Goal: Information Seeking & Learning: Check status

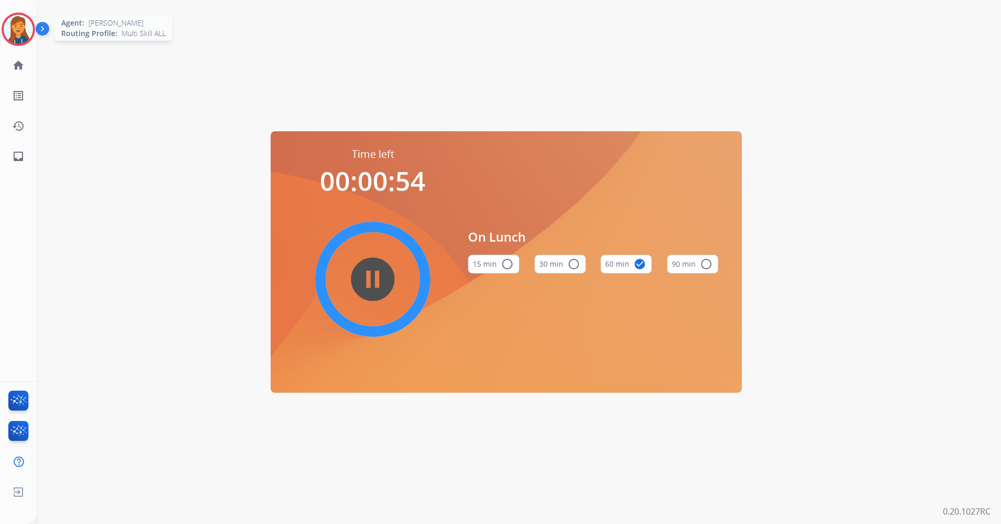
click at [27, 36] on img at bounding box center [18, 29] width 29 height 29
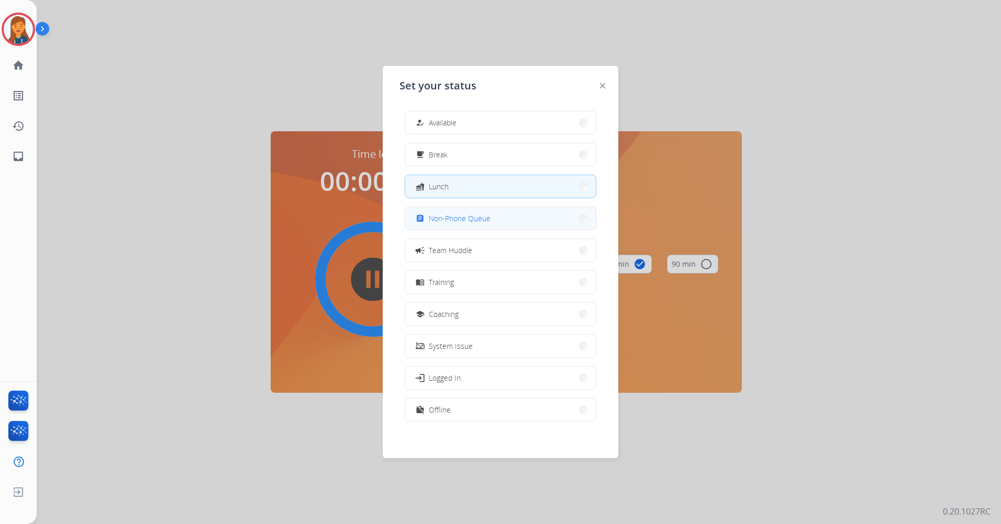
click at [466, 219] on span "Non-Phone Queue" at bounding box center [460, 218] width 62 height 11
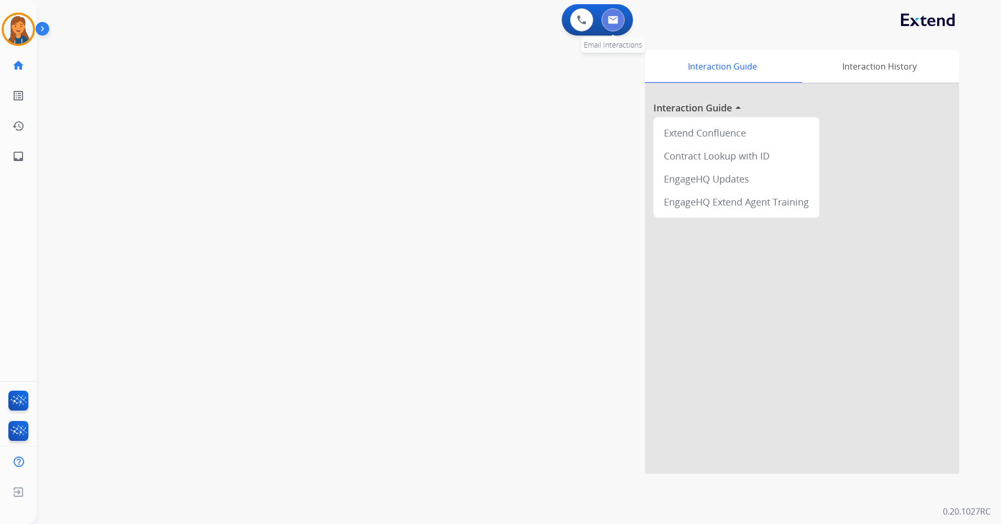
click at [618, 16] on button at bounding box center [612, 19] width 23 height 23
select select "**********"
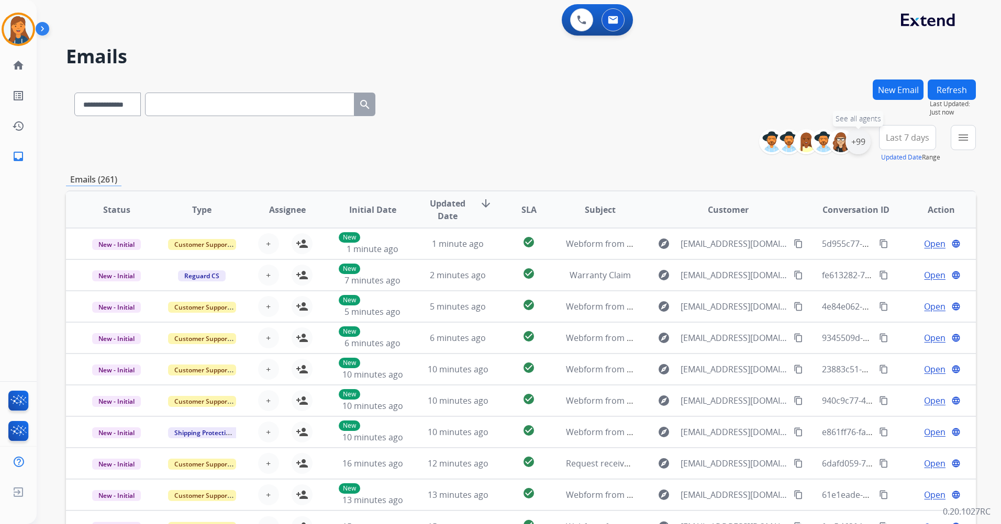
click at [859, 144] on div "+99" at bounding box center [857, 141] width 25 height 25
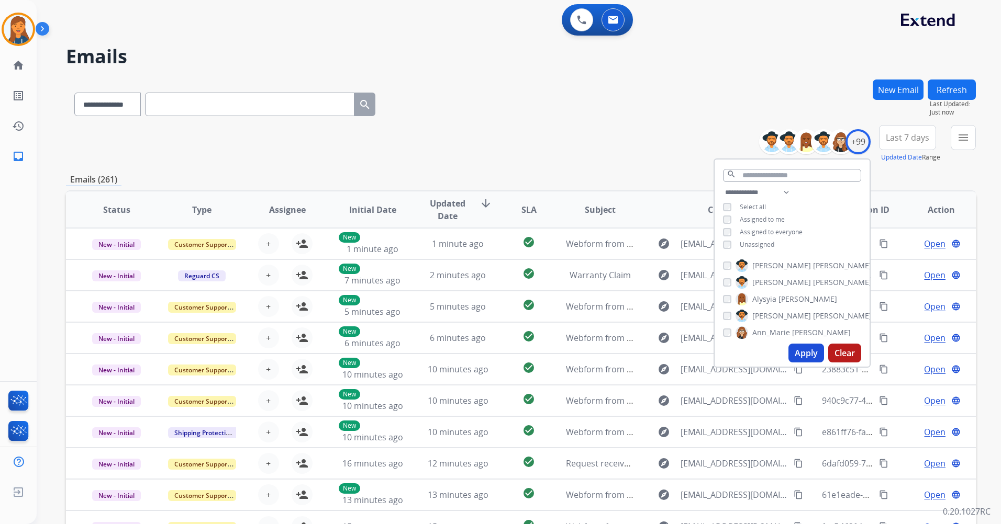
click at [800, 345] on button "Apply" at bounding box center [806, 353] width 36 height 19
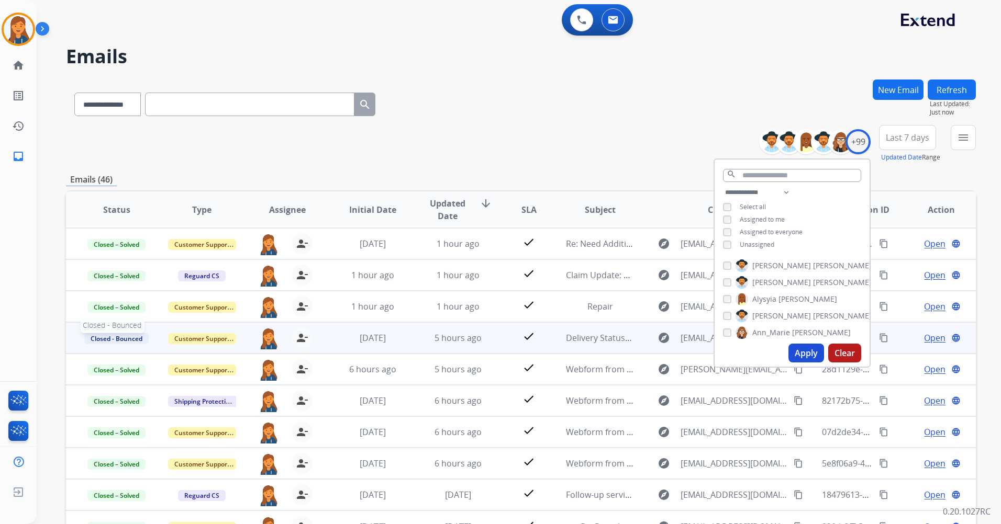
click at [132, 339] on span "Closed - Bounced" at bounding box center [116, 338] width 64 height 11
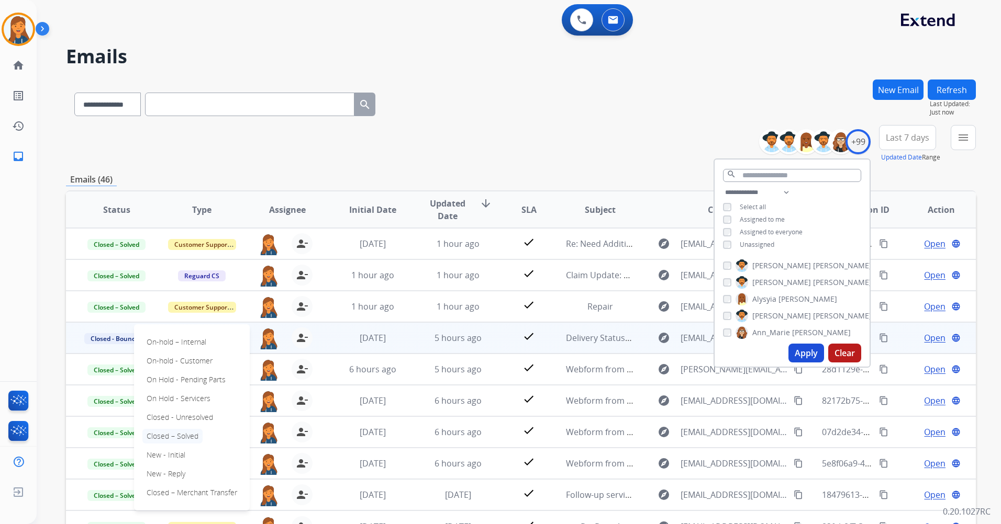
scroll to position [1, 0]
click at [41, 329] on div "**********" at bounding box center [506, 300] width 939 height 524
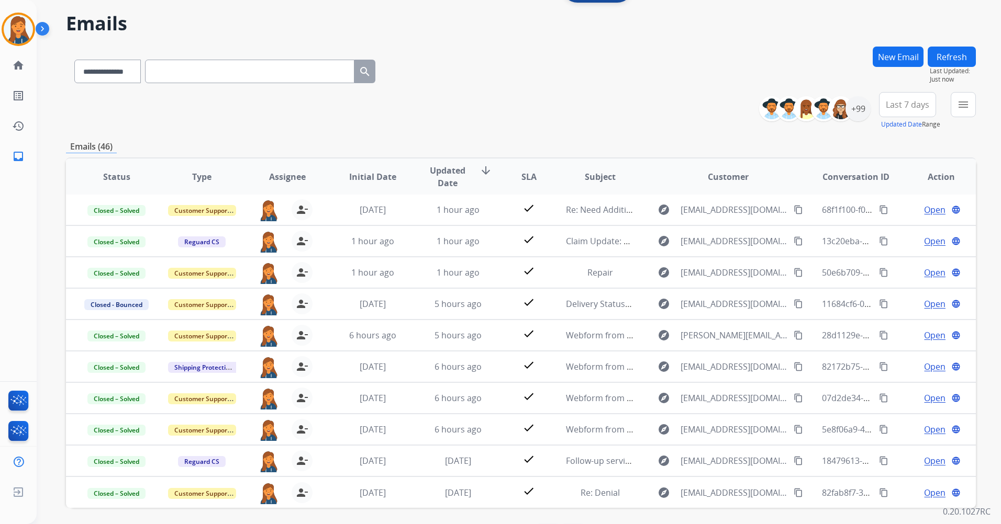
scroll to position [71, 0]
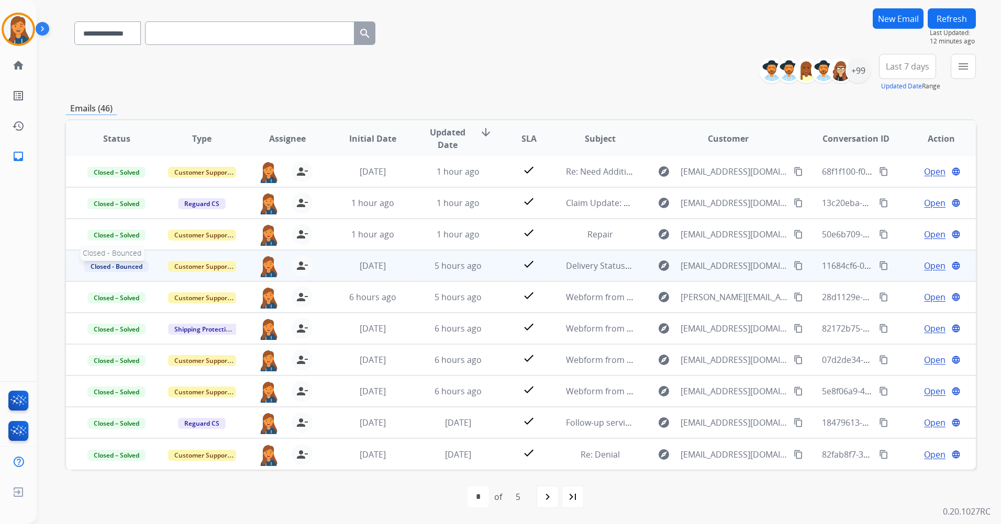
click at [133, 266] on span "Closed - Bounced" at bounding box center [116, 266] width 64 height 11
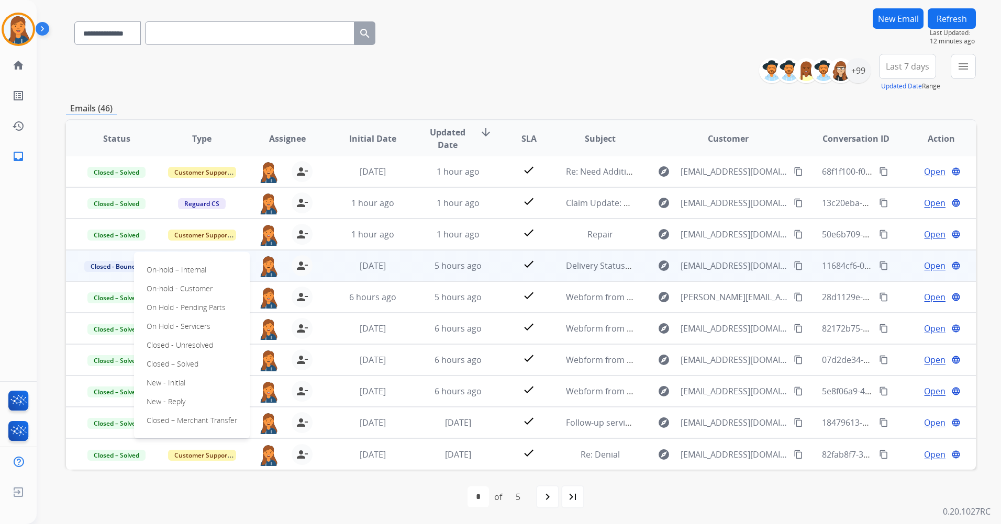
click at [59, 320] on div "**********" at bounding box center [506, 229] width 939 height 524
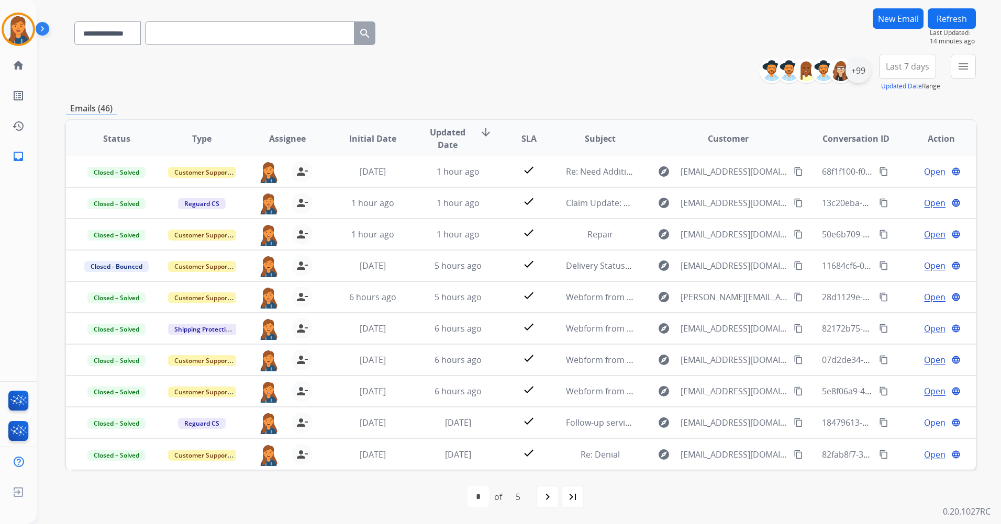
click at [861, 70] on div "+99" at bounding box center [857, 70] width 25 height 25
click at [928, 66] on button "Last 7 days" at bounding box center [907, 66] width 57 height 25
click at [884, 199] on div "Last 90 days" at bounding box center [904, 194] width 58 height 16
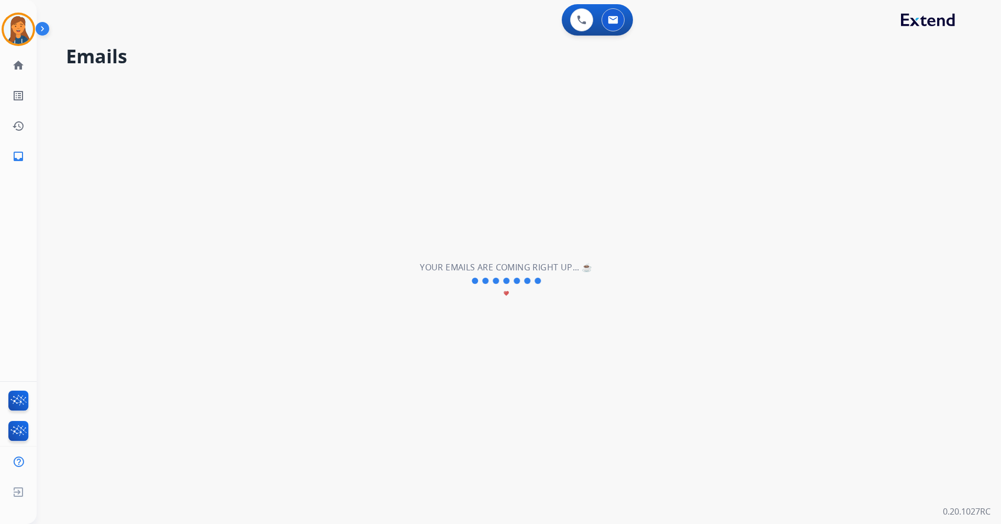
scroll to position [0, 0]
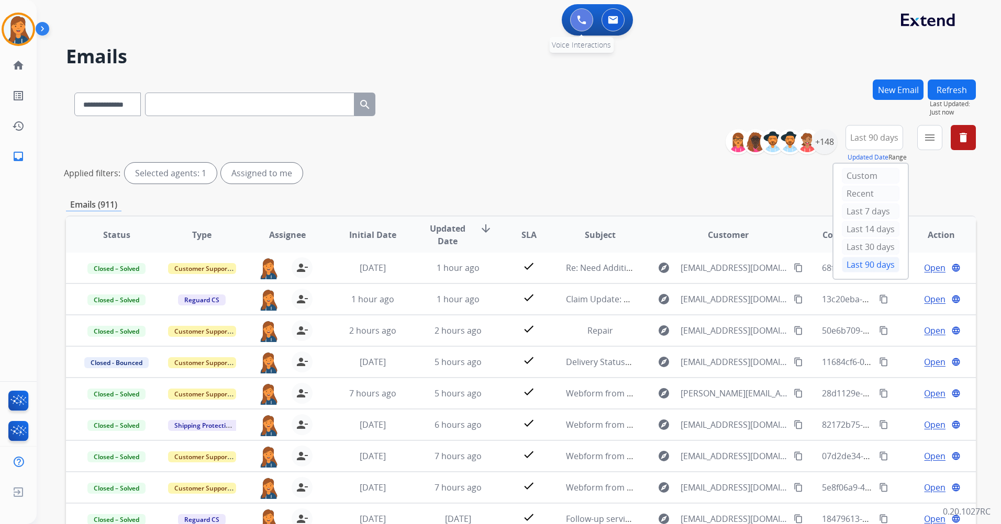
click at [581, 29] on button at bounding box center [581, 19] width 23 height 23
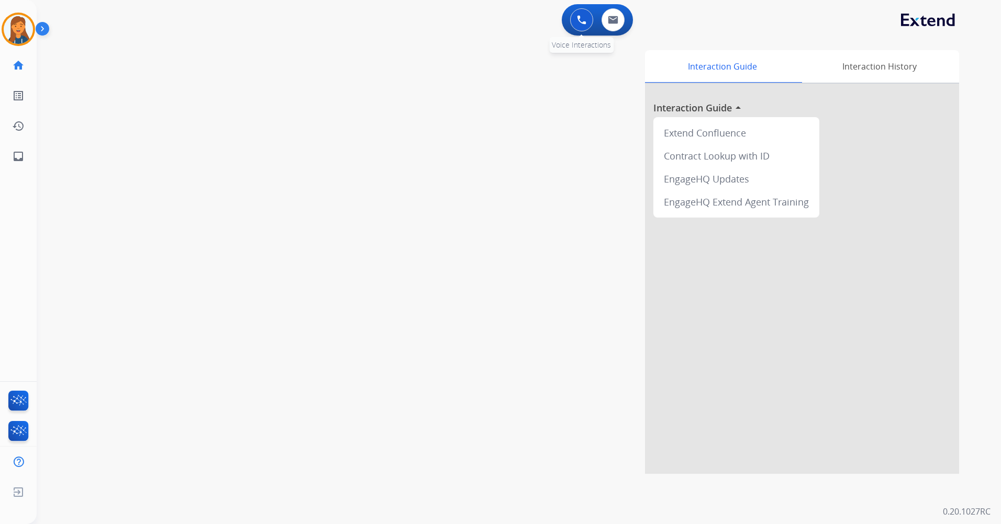
click at [579, 25] on button at bounding box center [581, 19] width 23 height 23
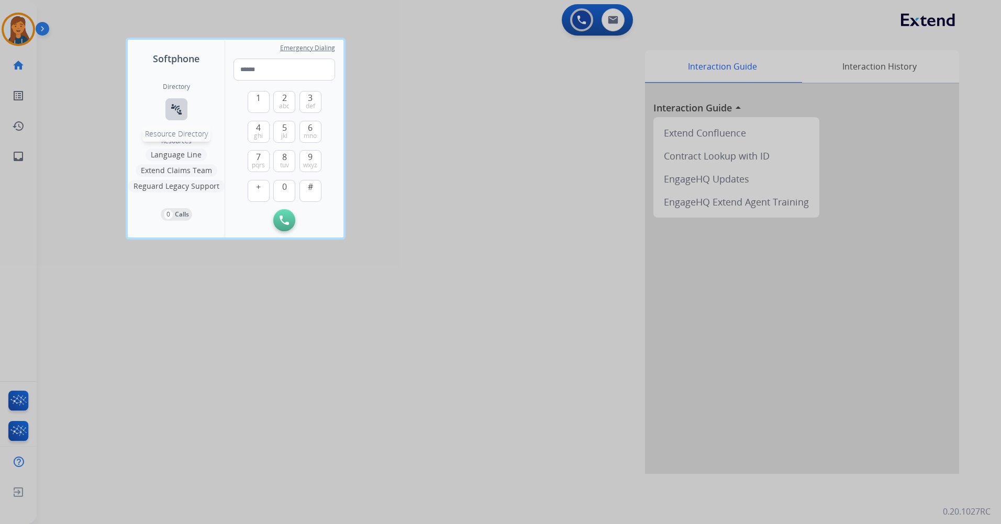
click at [171, 105] on mat-icon "connect_without_contact" at bounding box center [176, 109] width 13 height 13
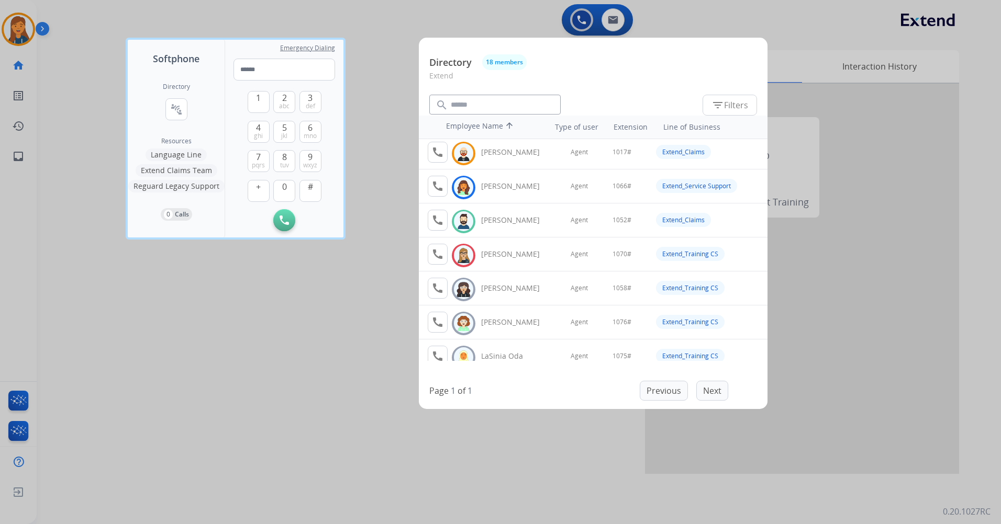
scroll to position [157, 0]
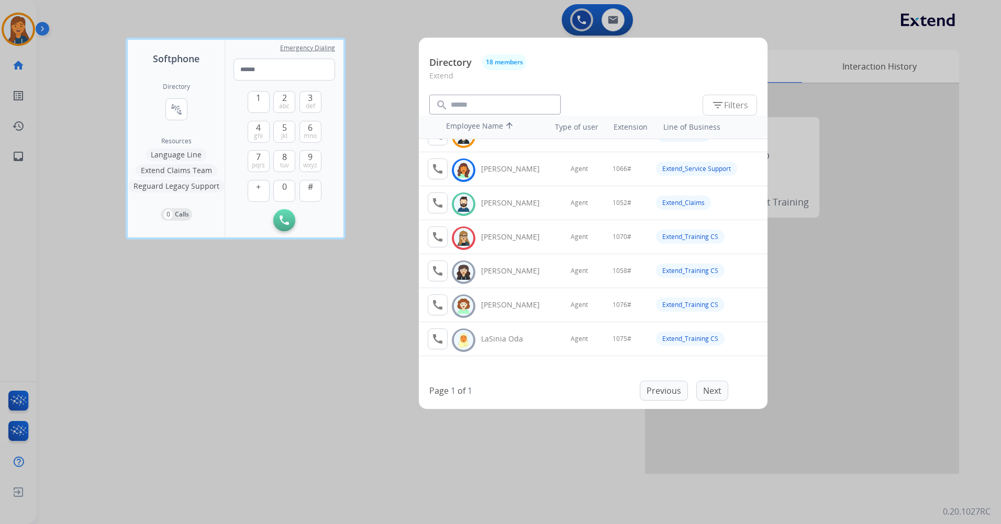
click at [340, 315] on div at bounding box center [500, 262] width 1001 height 524
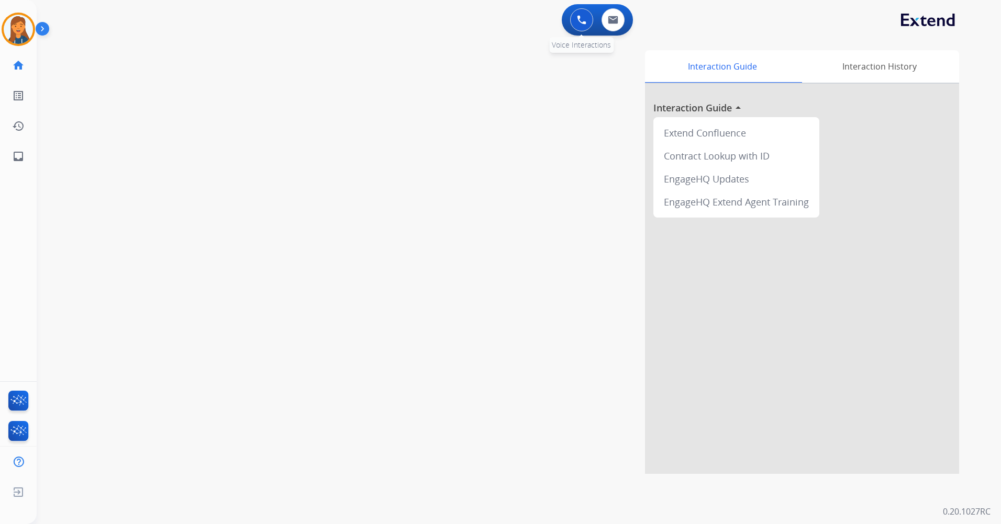
click at [576, 21] on button at bounding box center [581, 19] width 23 height 23
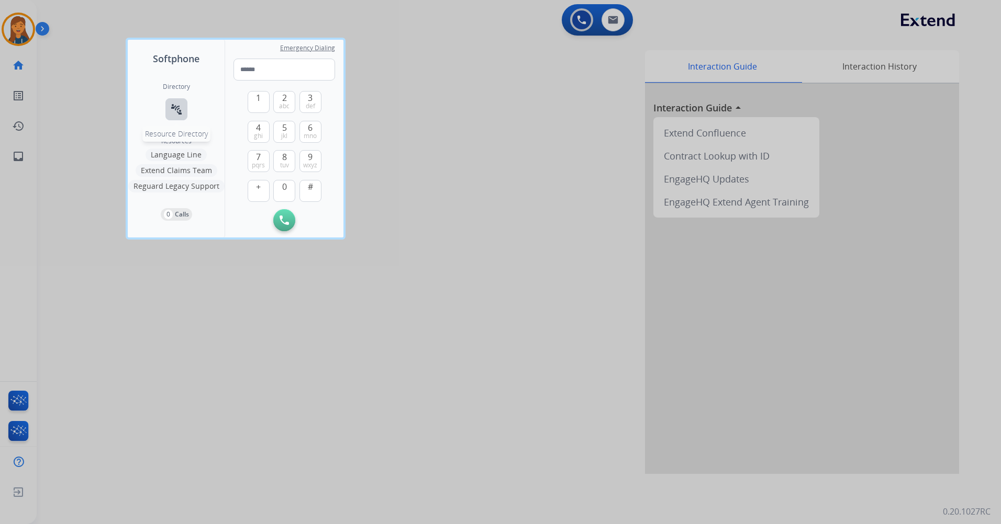
click at [175, 106] on mat-icon "connect_without_contact" at bounding box center [176, 109] width 13 height 13
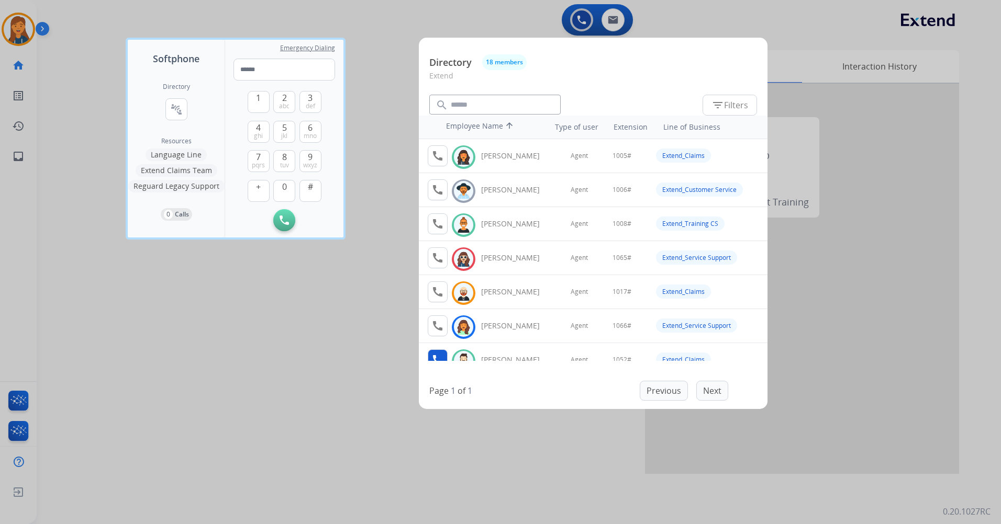
click at [432, 354] on mat-icon "call" at bounding box center [437, 360] width 13 height 13
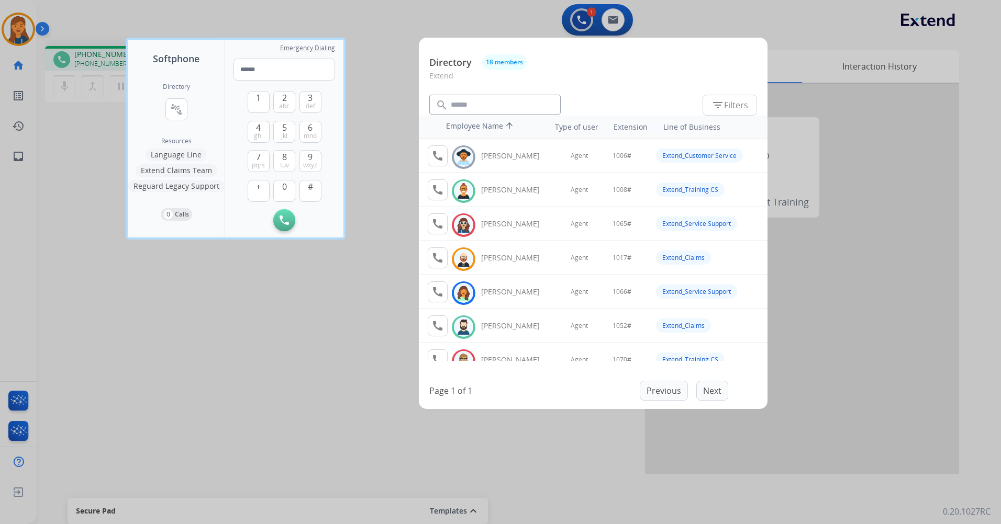
scroll to position [52, 0]
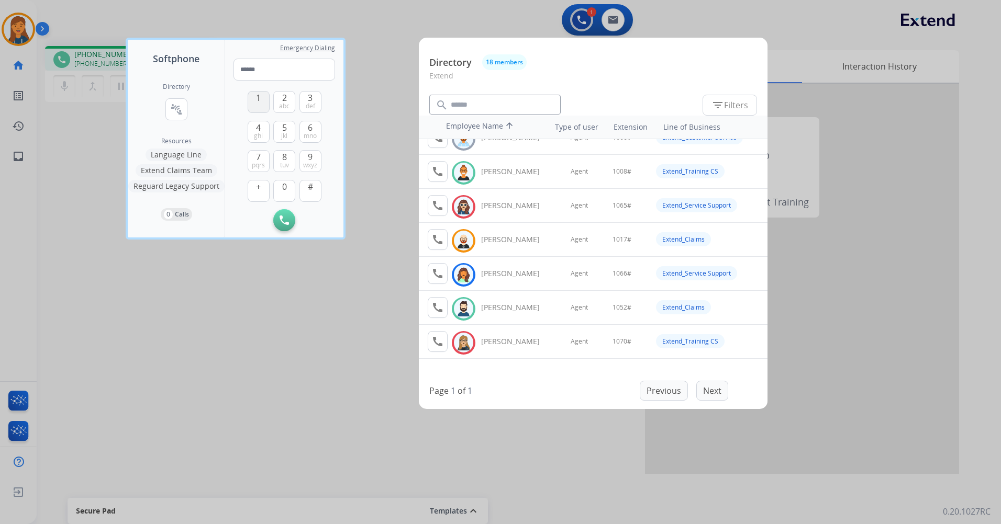
click at [258, 95] on span "1" at bounding box center [258, 98] width 5 height 13
click at [290, 195] on button "0" at bounding box center [284, 191] width 22 height 22
click at [282, 134] on span "jkl" at bounding box center [284, 136] width 6 height 8
click at [282, 97] on span "2" at bounding box center [284, 98] width 5 height 13
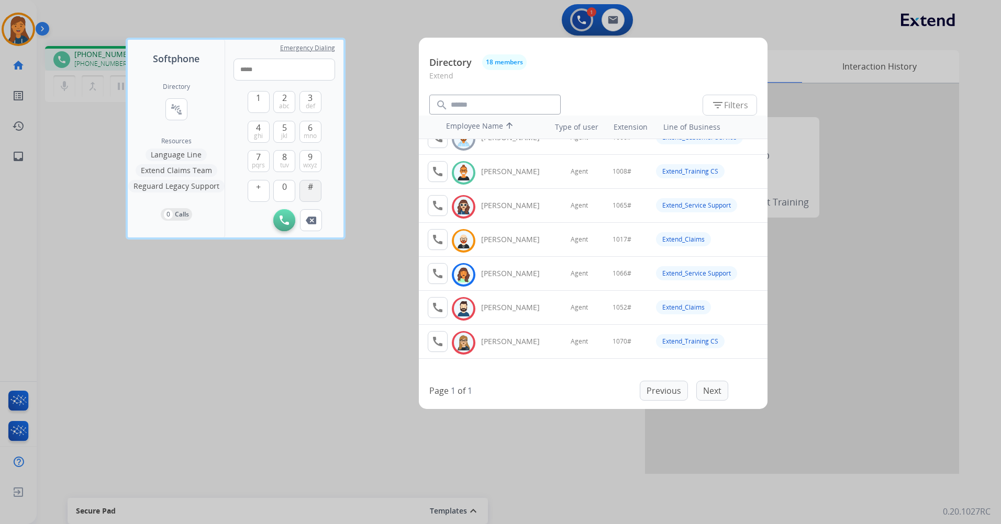
click at [300, 187] on button "#" at bounding box center [310, 191] width 22 height 22
click at [252, 100] on button "1" at bounding box center [259, 102] width 22 height 22
click at [293, 192] on button "0" at bounding box center [284, 191] width 22 height 22
click at [276, 129] on button "5 jkl" at bounding box center [284, 132] width 22 height 22
click at [284, 108] on span "abc" at bounding box center [284, 106] width 10 height 8
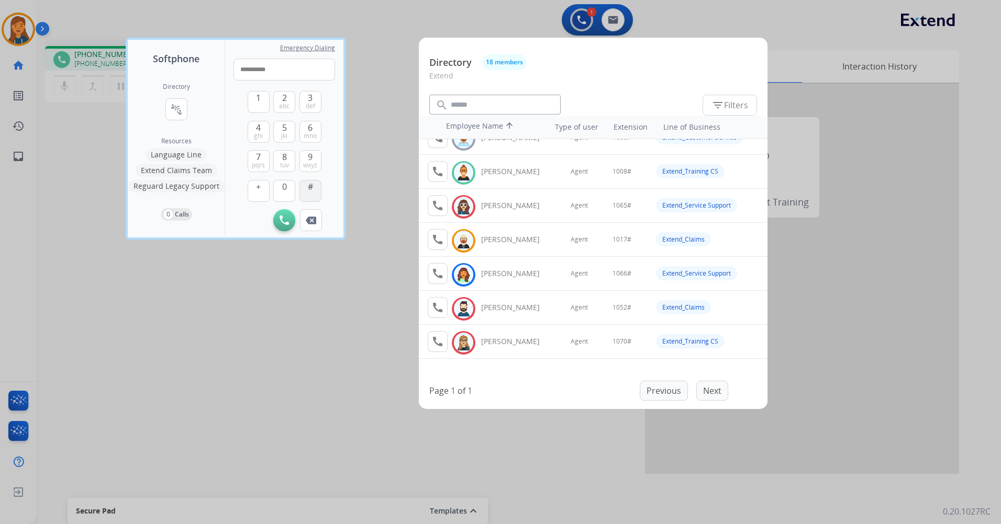
click at [309, 185] on span "#" at bounding box center [310, 187] width 5 height 13
type input "**********"
click at [233, 276] on div at bounding box center [500, 262] width 1001 height 524
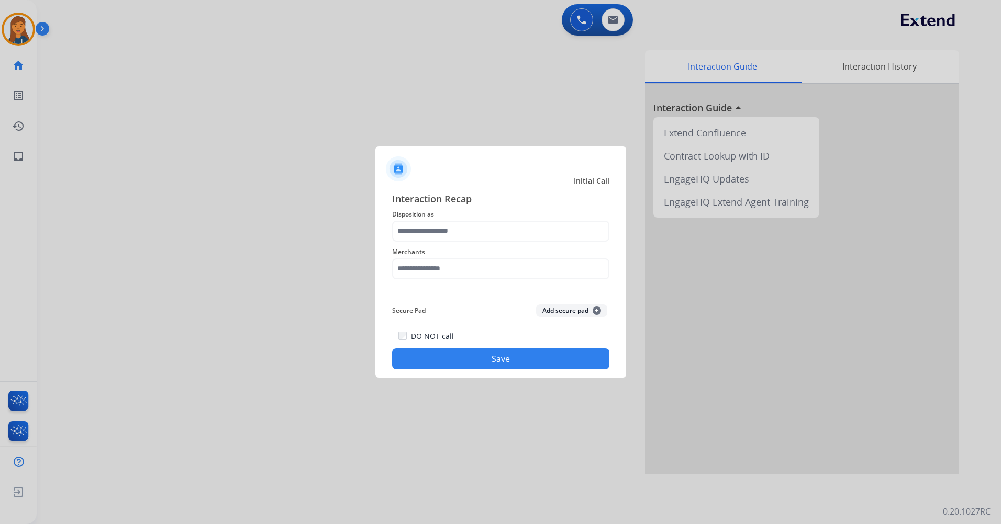
click at [195, 86] on div at bounding box center [500, 262] width 1001 height 524
click at [444, 266] on input "text" at bounding box center [500, 269] width 217 height 21
click at [436, 295] on div "Not found" at bounding box center [428, 299] width 36 height 10
type input "*********"
click at [438, 229] on input "text" at bounding box center [500, 231] width 217 height 21
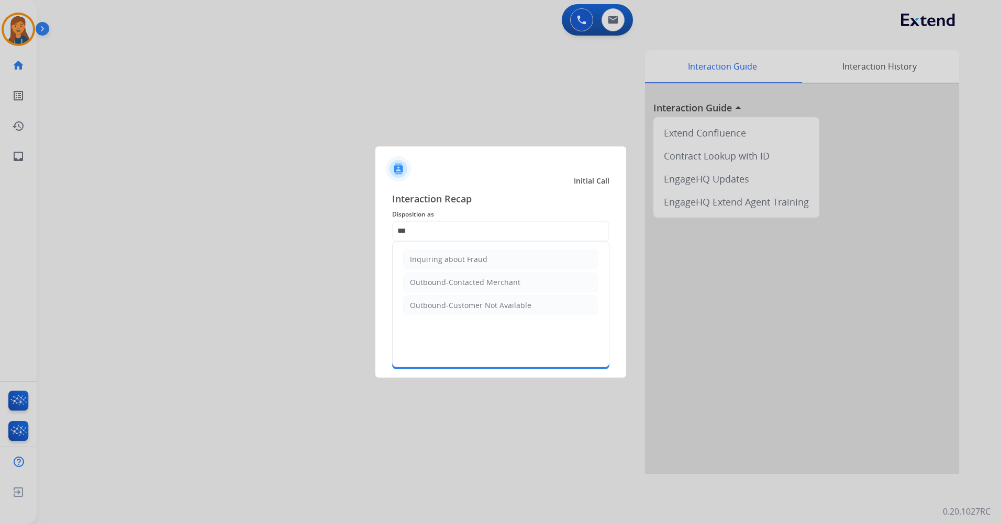
click at [462, 304] on div "Outbound-Customer Not Available" at bounding box center [470, 305] width 121 height 10
type input "**********"
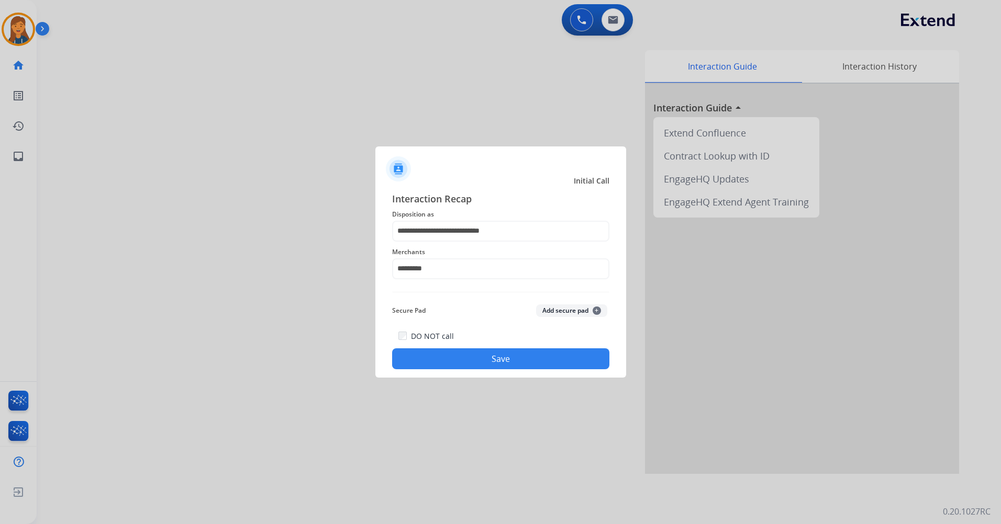
click at [485, 371] on div "**********" at bounding box center [500, 280] width 251 height 195
click at [479, 357] on button "Save" at bounding box center [500, 359] width 217 height 21
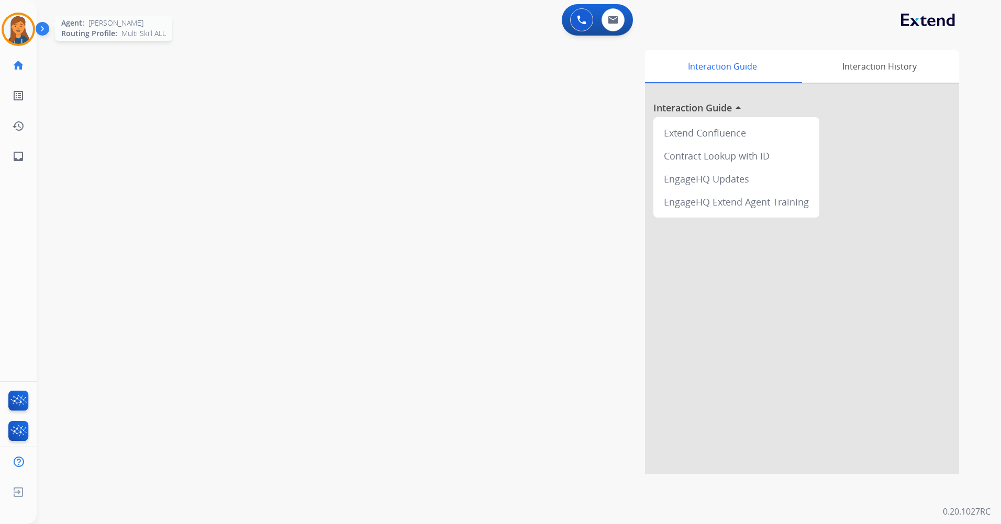
click at [25, 33] on img at bounding box center [18, 29] width 29 height 29
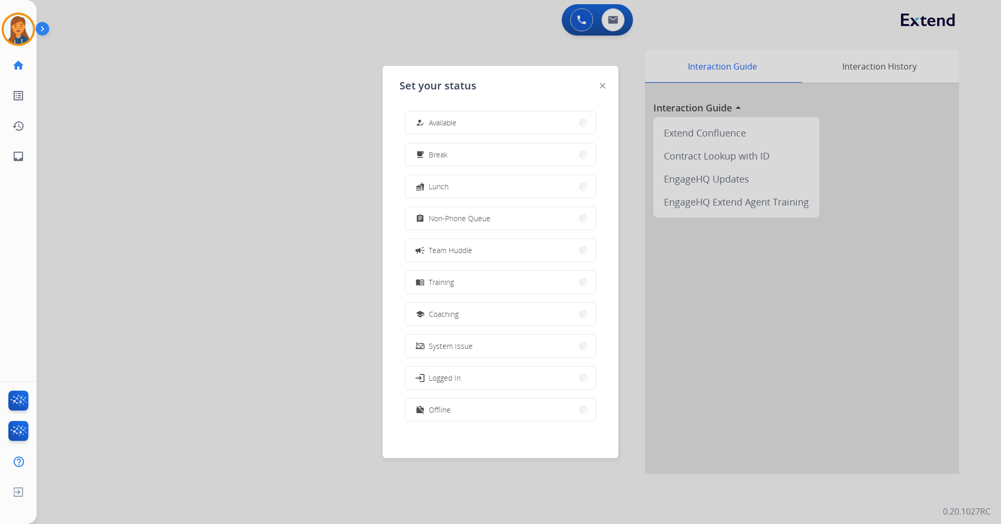
click at [459, 215] on span "Non-Phone Queue" at bounding box center [460, 218] width 62 height 11
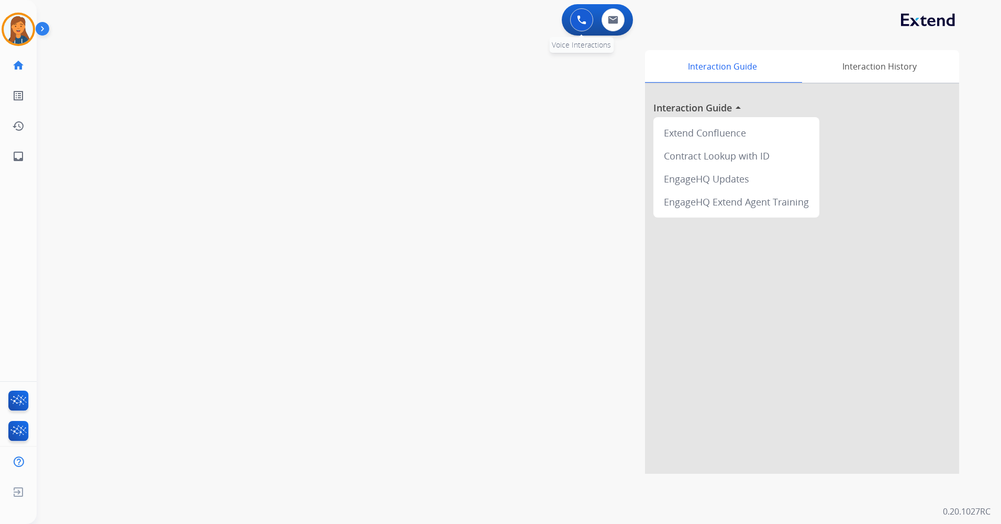
click at [570, 26] on div "0 Voice Interactions" at bounding box center [581, 19] width 31 height 23
click at [578, 23] on img at bounding box center [581, 19] width 9 height 9
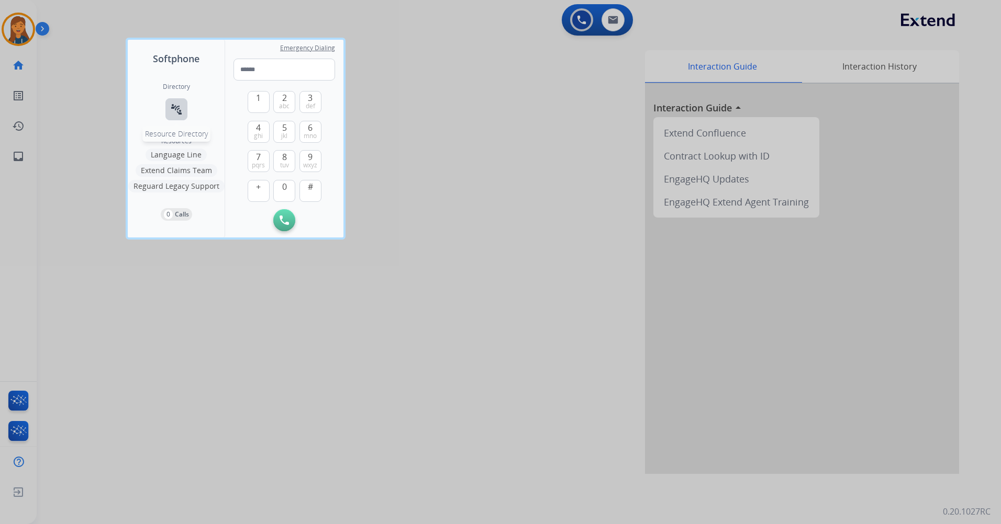
drag, startPoint x: 188, startPoint y: 120, endPoint x: 183, endPoint y: 116, distance: 6.0
click at [188, 119] on div "Directory connect_without_contact Resource Directory" at bounding box center [176, 110] width 27 height 54
click at [181, 116] on button "connect_without_contact Resource Directory" at bounding box center [176, 109] width 22 height 22
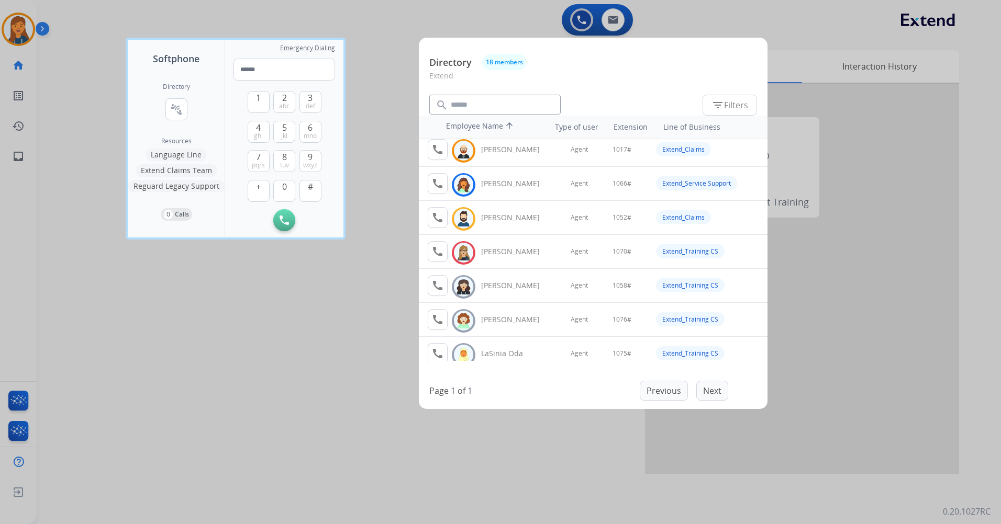
scroll to position [137, 0]
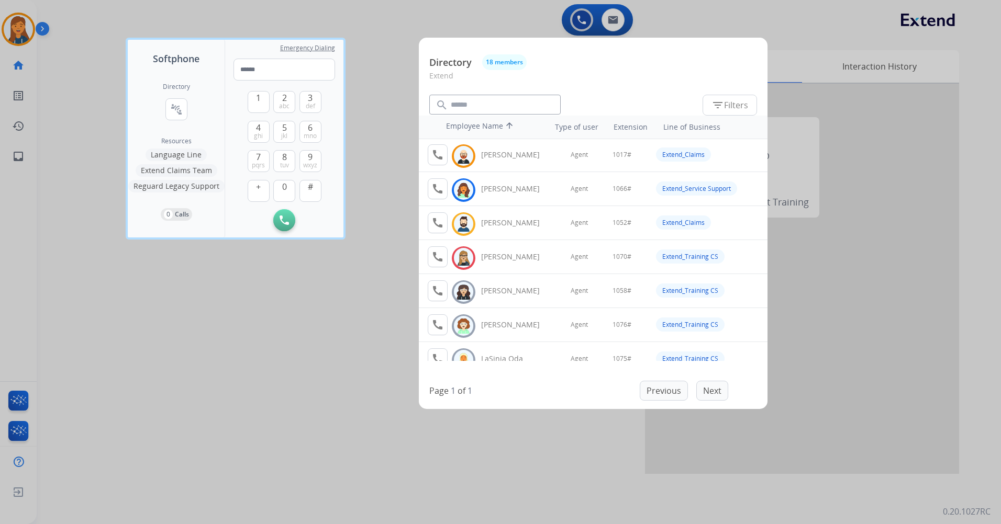
drag, startPoint x: 206, startPoint y: 266, endPoint x: 212, endPoint y: 243, distance: 24.5
click at [206, 267] on div at bounding box center [500, 262] width 1001 height 524
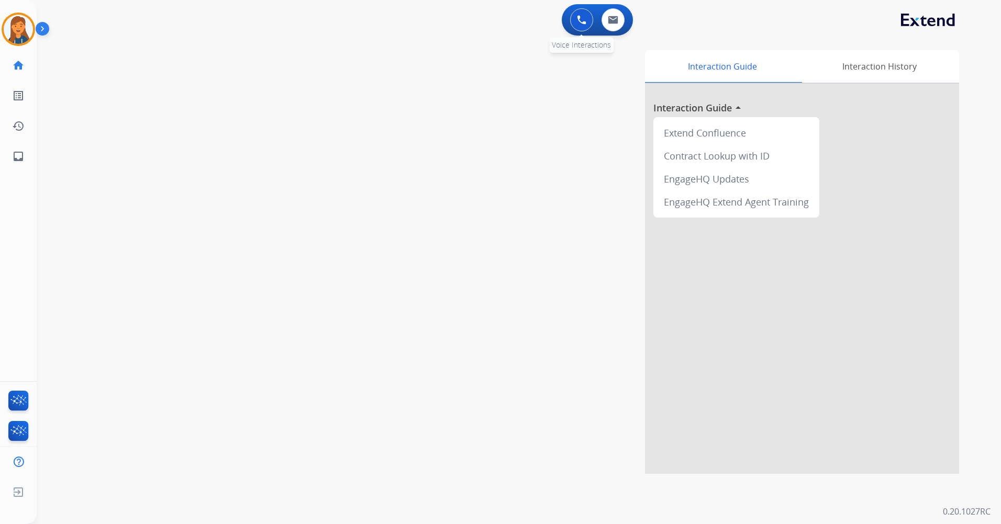
click at [584, 19] on img at bounding box center [581, 19] width 9 height 9
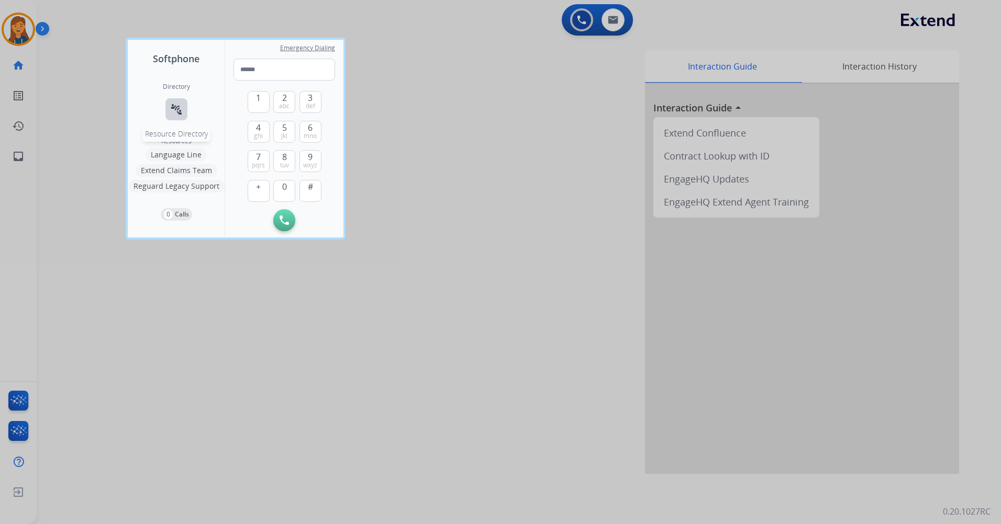
click at [181, 105] on mat-icon "connect_without_contact" at bounding box center [176, 109] width 13 height 13
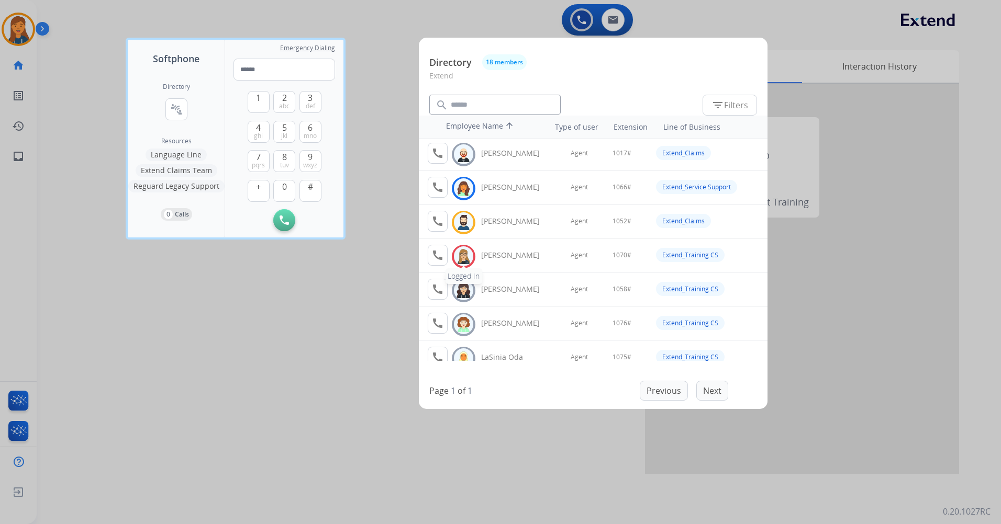
scroll to position [157, 0]
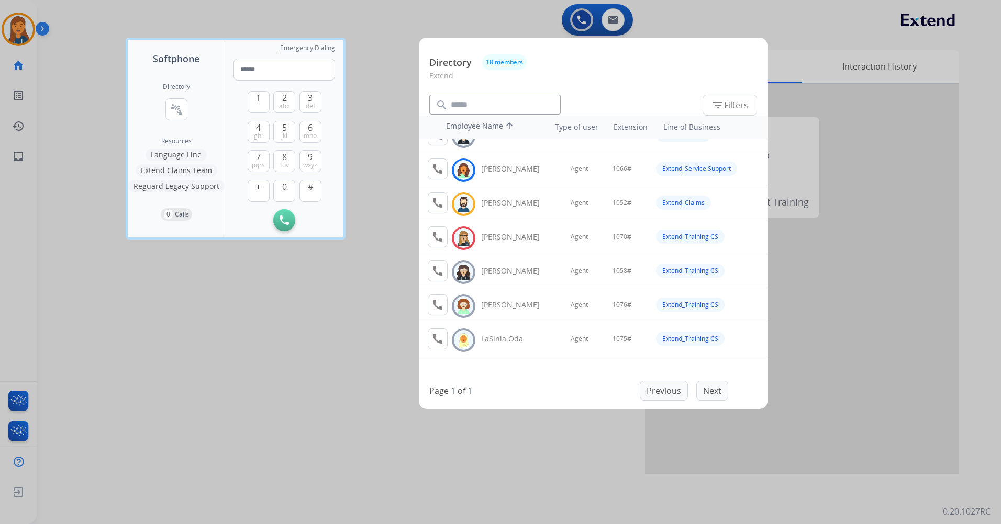
click at [407, 291] on div at bounding box center [500, 262] width 1001 height 524
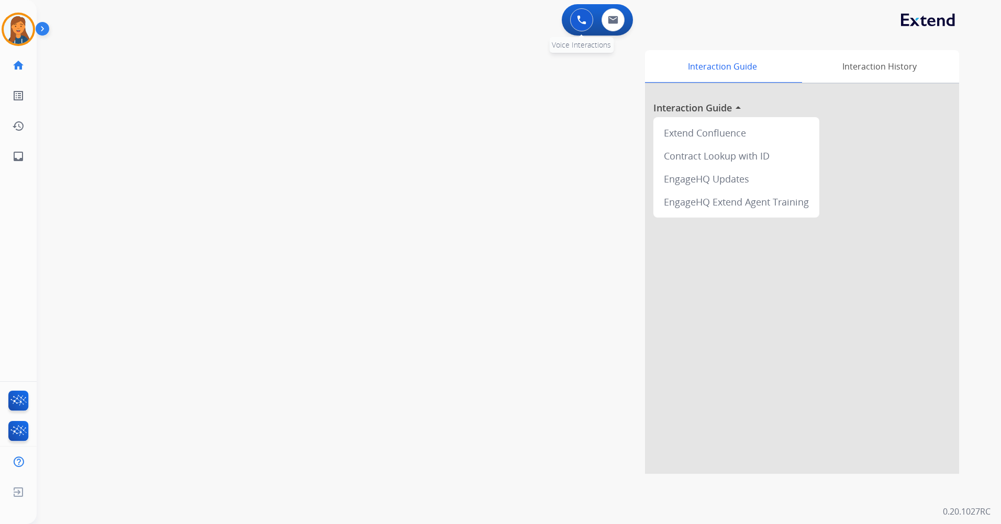
click at [574, 23] on button at bounding box center [581, 19] width 23 height 23
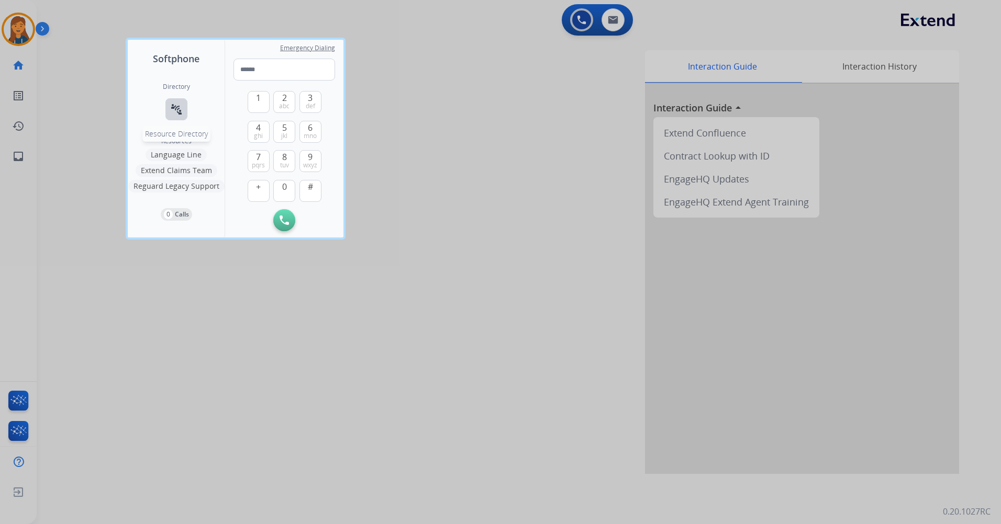
click at [173, 113] on mat-icon "connect_without_contact" at bounding box center [176, 109] width 13 height 13
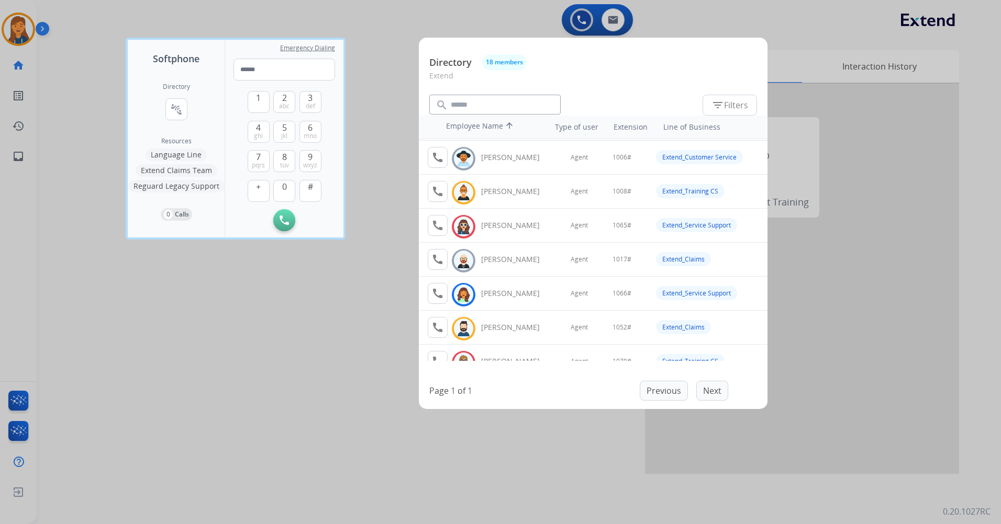
scroll to position [0, 0]
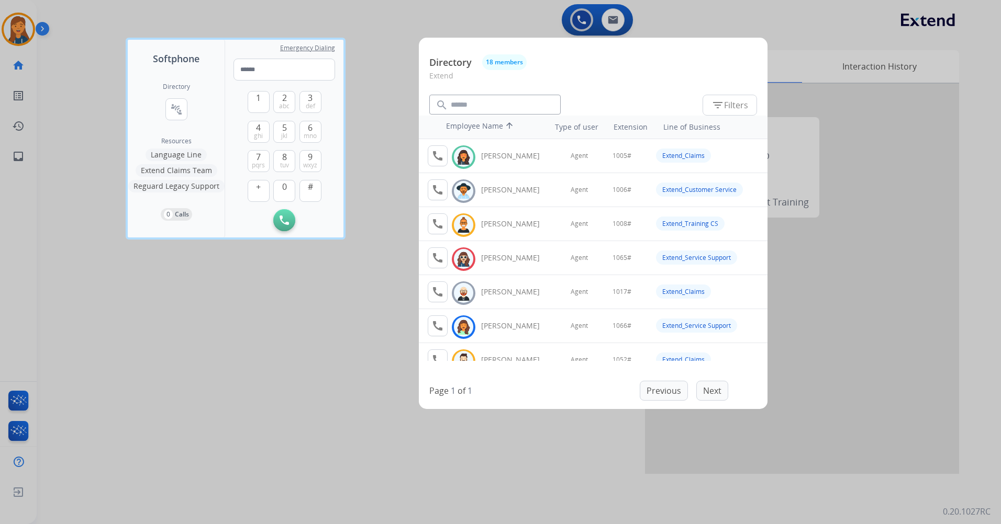
click at [328, 299] on div at bounding box center [500, 262] width 1001 height 524
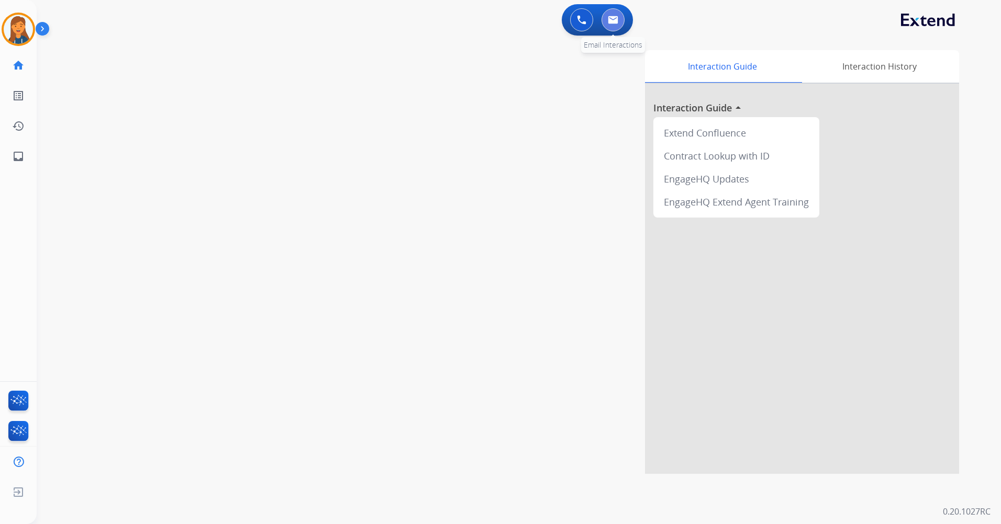
click at [605, 23] on button at bounding box center [612, 19] width 23 height 23
select select "**********"
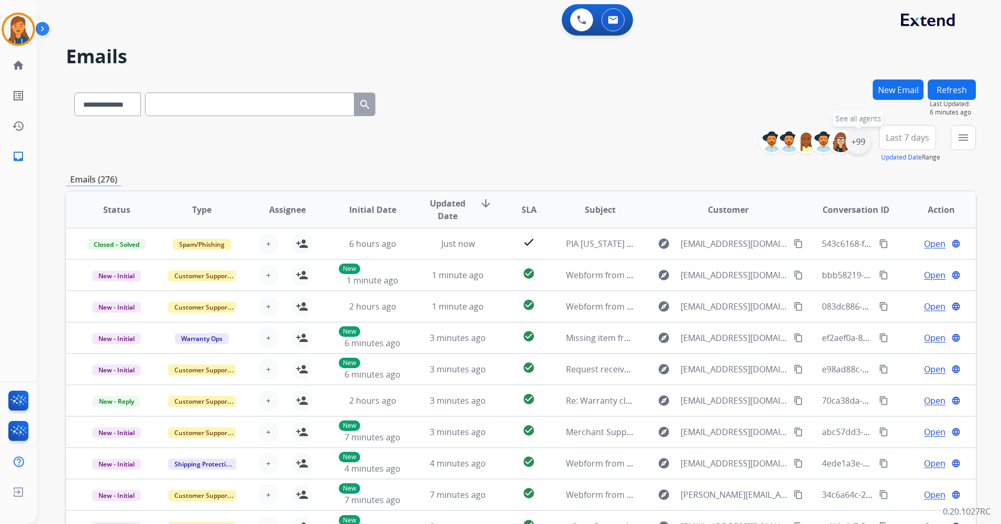
click at [864, 144] on div "+99" at bounding box center [857, 141] width 25 height 25
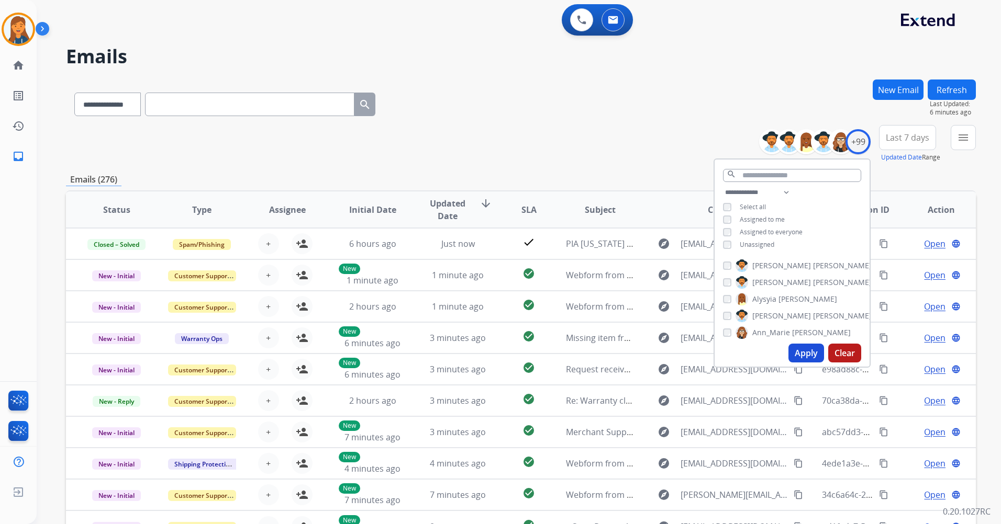
click at [725, 249] on div "**********" at bounding box center [791, 219] width 155 height 67
click at [755, 176] on input "text" at bounding box center [792, 175] width 138 height 13
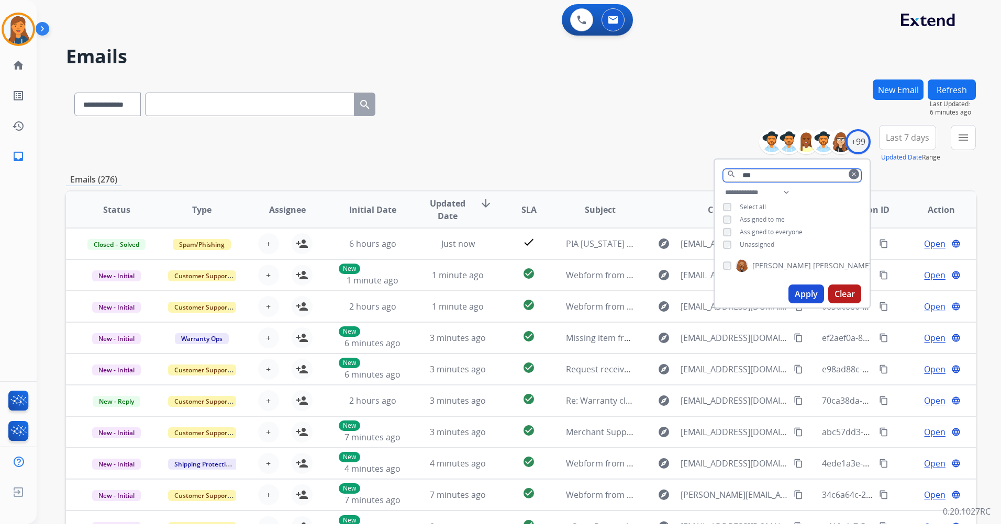
type input "***"
click at [770, 266] on span "[PERSON_NAME]" at bounding box center [781, 266] width 59 height 10
click at [849, 179] on input "***" at bounding box center [792, 175] width 138 height 13
click at [852, 173] on mat-icon "clear" at bounding box center [853, 174] width 6 height 6
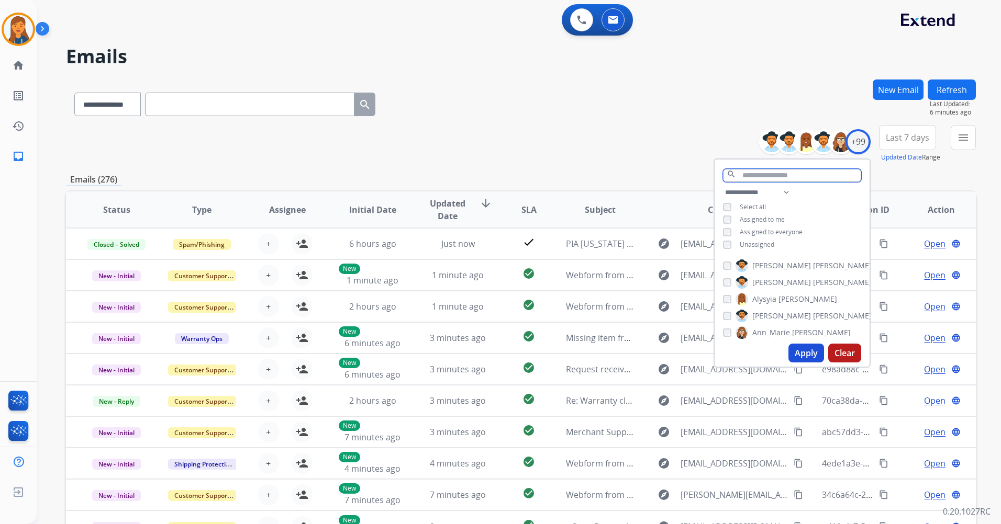
click at [812, 174] on input "text" at bounding box center [792, 175] width 138 height 13
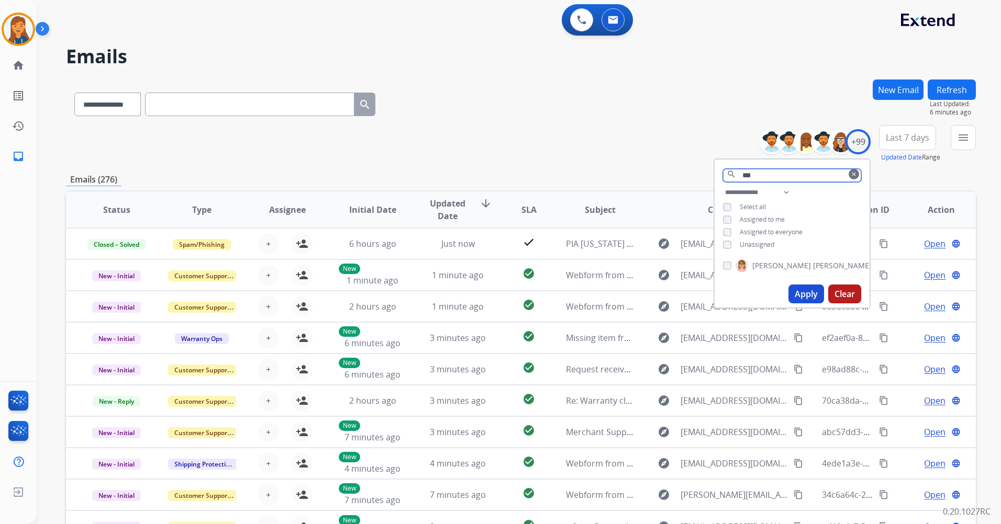
type input "***"
click at [856, 173] on button "clear" at bounding box center [853, 174] width 10 height 10
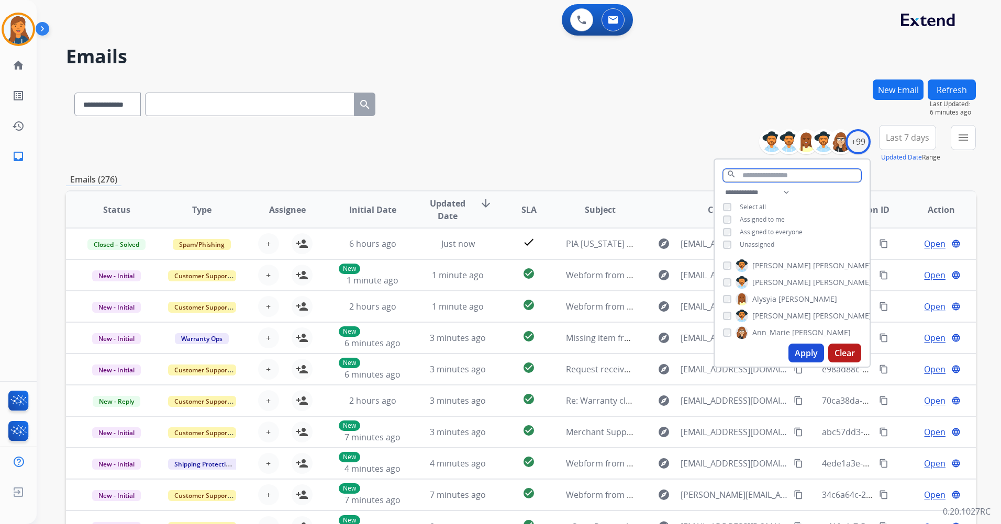
click at [743, 176] on input "text" at bounding box center [792, 175] width 138 height 13
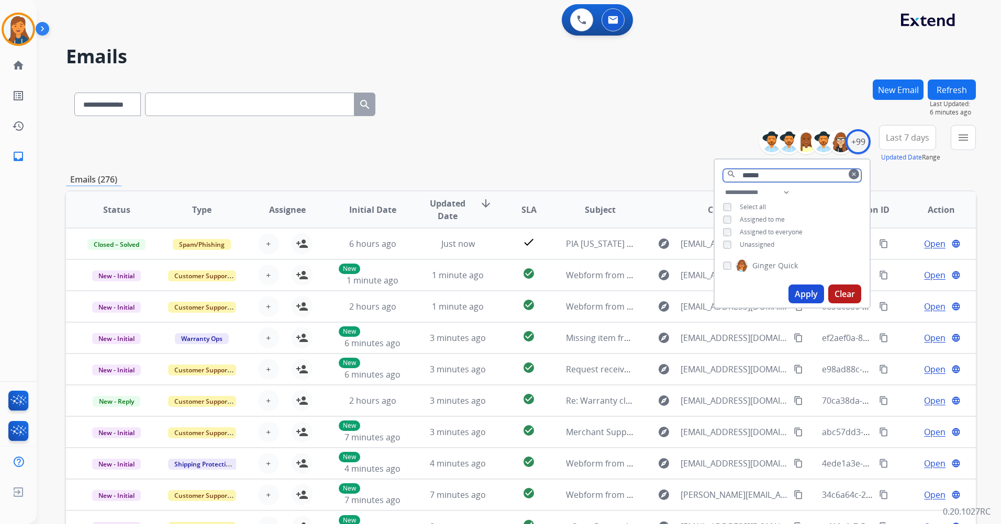
type input "******"
click at [855, 175] on button "clear" at bounding box center [853, 174] width 10 height 10
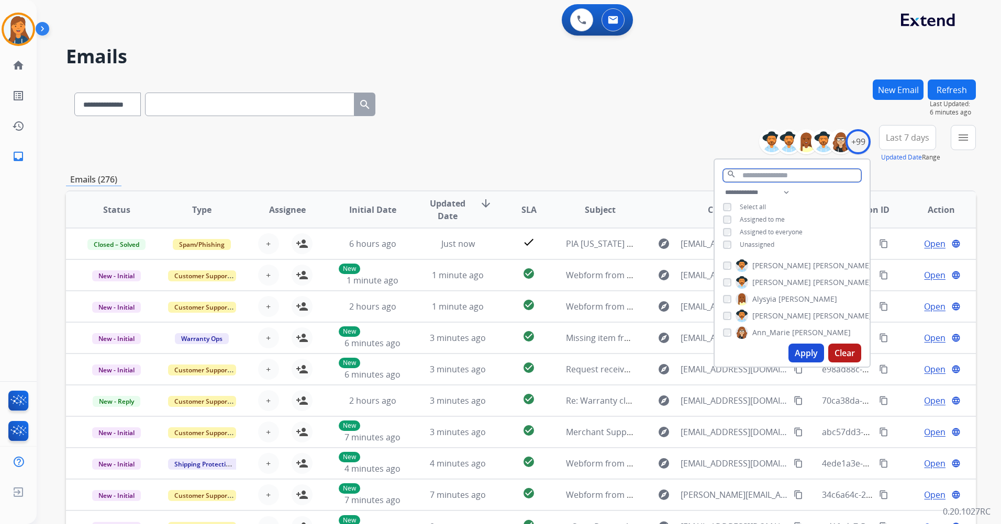
click at [809, 173] on input "text" at bounding box center [792, 175] width 138 height 13
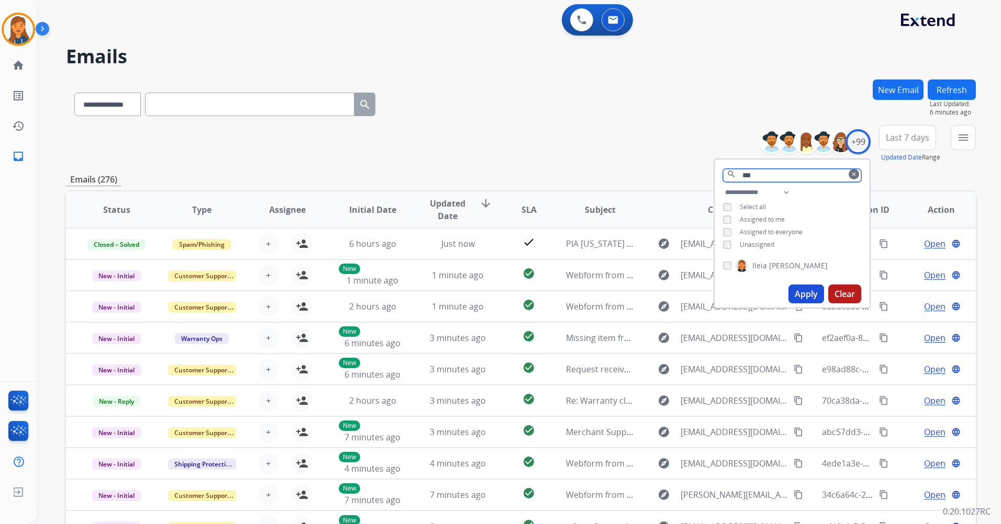
type input "***"
click at [854, 178] on button "clear" at bounding box center [853, 174] width 10 height 10
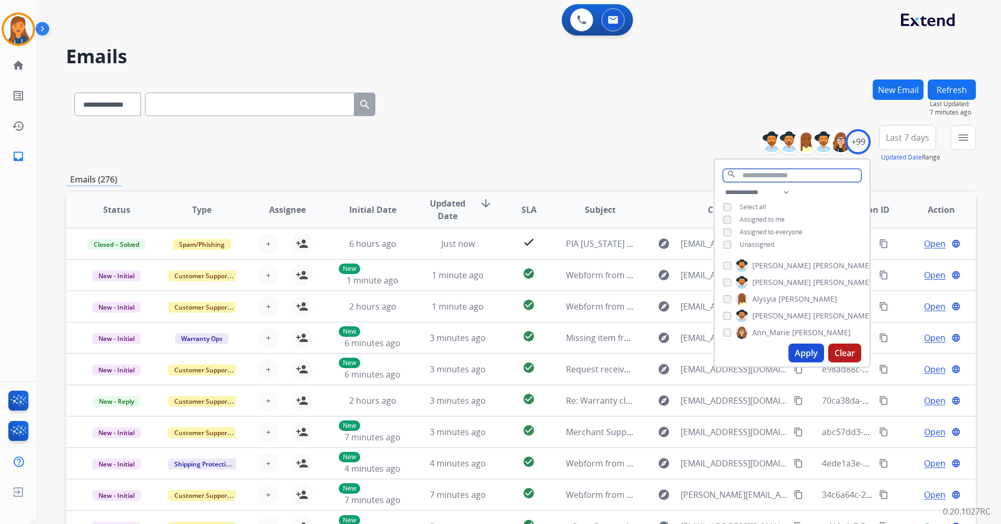
click at [810, 169] on input "text" at bounding box center [792, 175] width 138 height 13
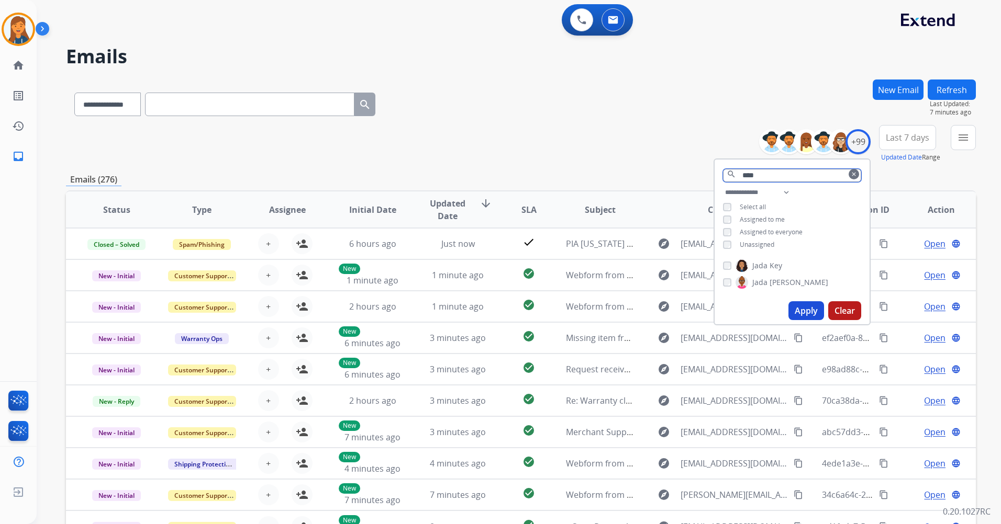
type input "****"
click at [853, 172] on mat-icon "clear" at bounding box center [853, 174] width 6 height 6
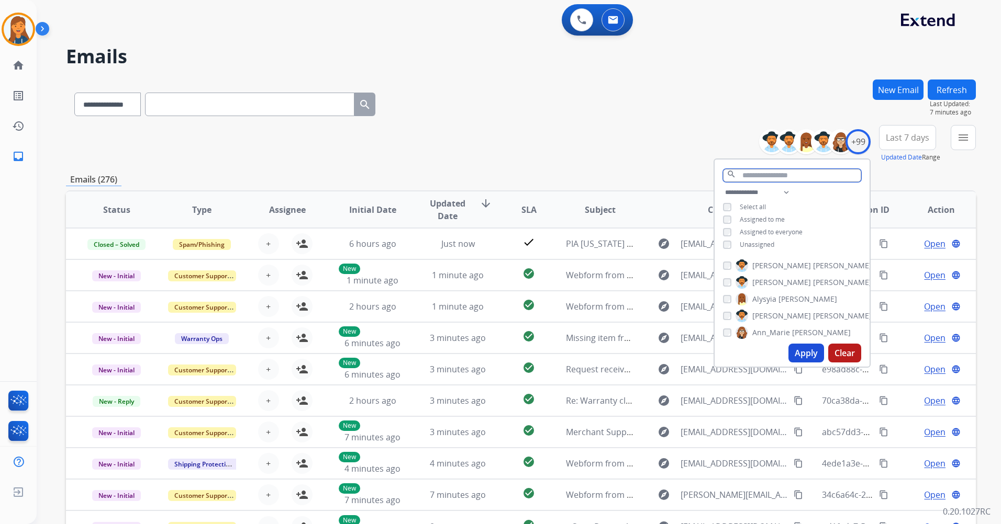
click at [765, 172] on input "text" at bounding box center [792, 175] width 138 height 13
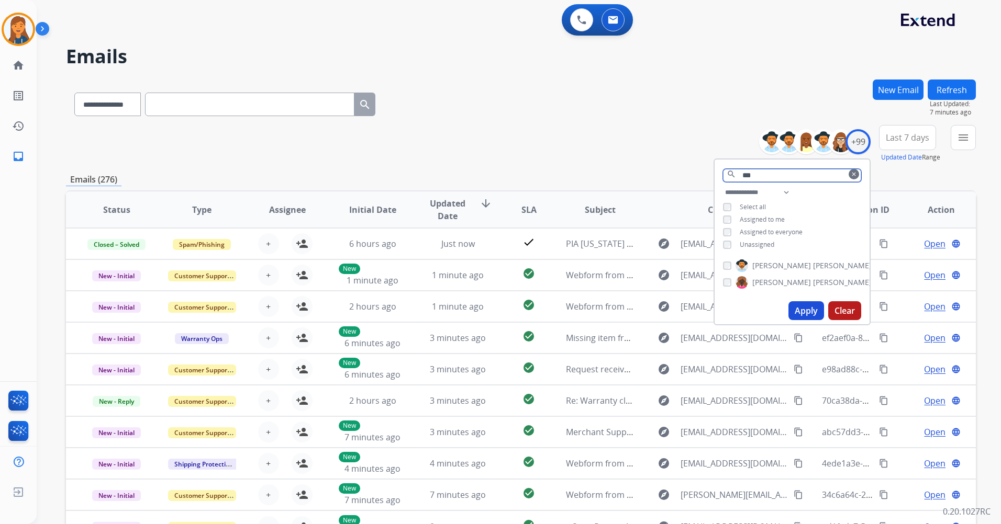
type input "***"
click at [853, 177] on mat-icon "clear" at bounding box center [853, 174] width 6 height 6
click at [853, 177] on input "text" at bounding box center [792, 175] width 138 height 13
type input "***"
click at [806, 174] on input "***" at bounding box center [792, 175] width 138 height 13
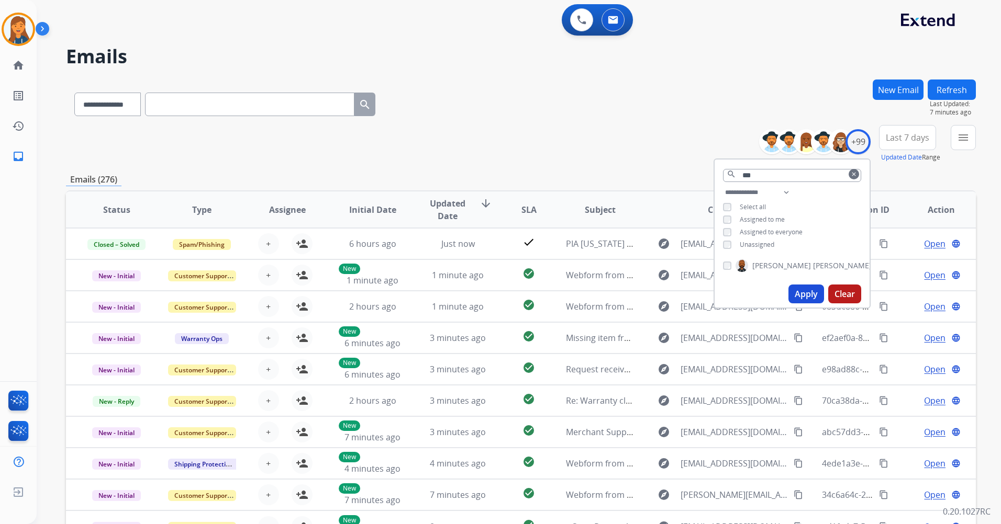
click at [850, 171] on mat-icon "clear" at bounding box center [853, 174] width 6 height 6
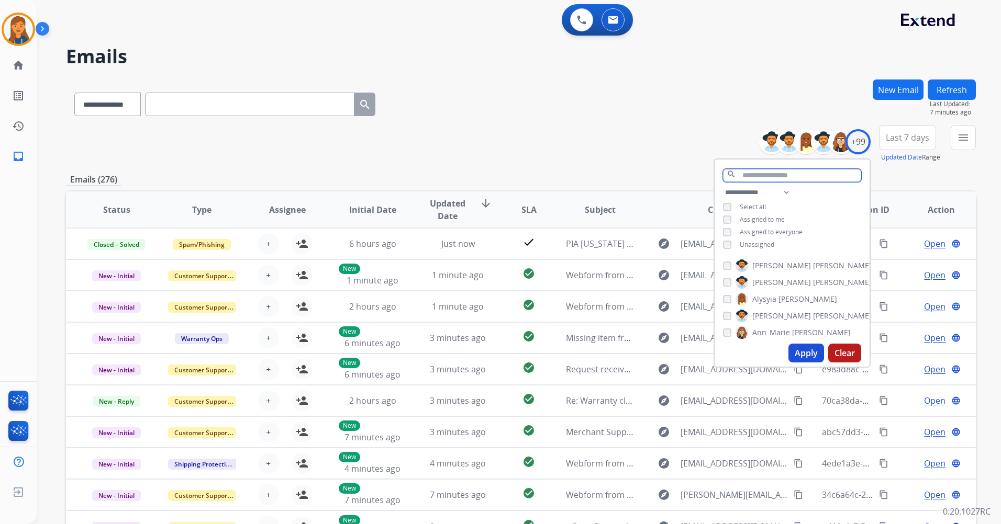
click at [785, 175] on input "text" at bounding box center [792, 175] width 138 height 13
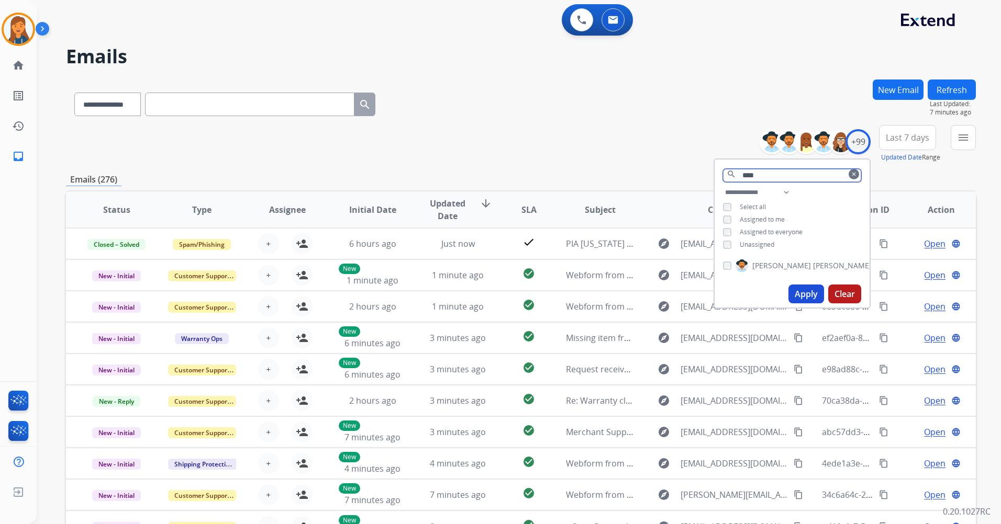
type input "****"
click at [850, 176] on mat-icon "clear" at bounding box center [853, 174] width 6 height 6
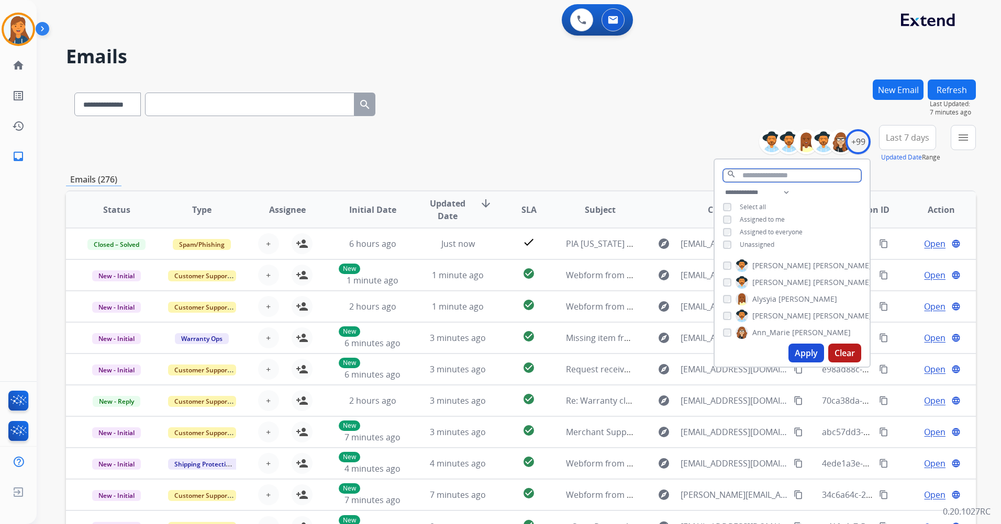
click at [819, 177] on input "text" at bounding box center [792, 175] width 138 height 13
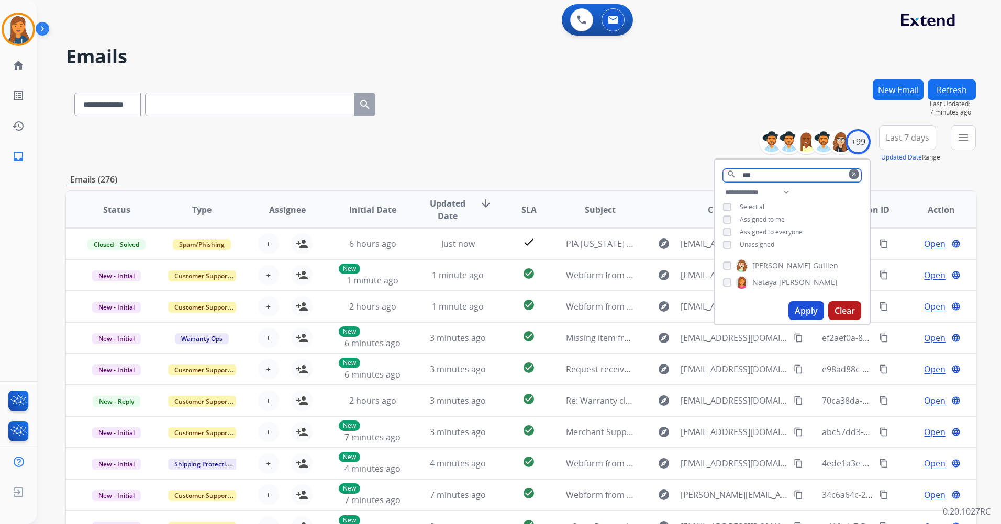
type input "***"
click at [849, 171] on button "clear" at bounding box center [853, 174] width 10 height 10
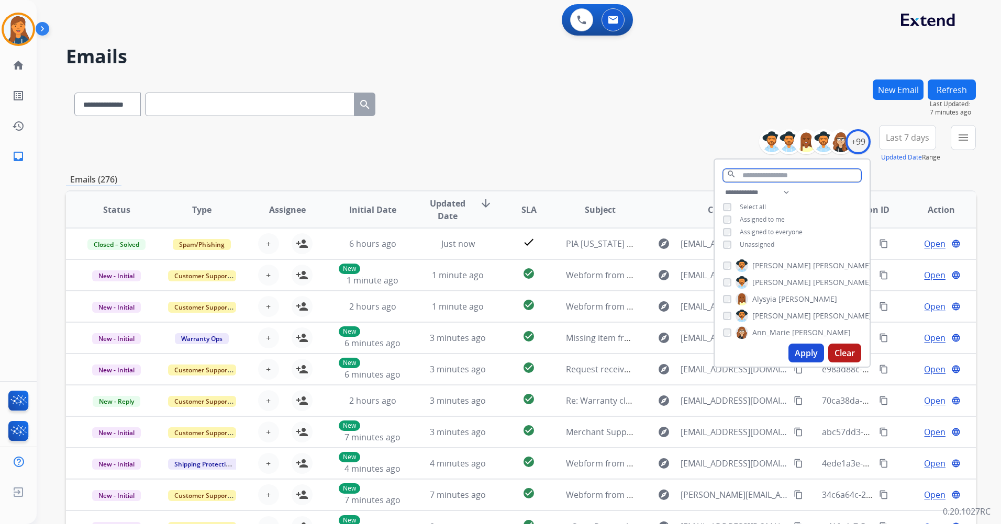
click at [778, 176] on input "text" at bounding box center [792, 175] width 138 height 13
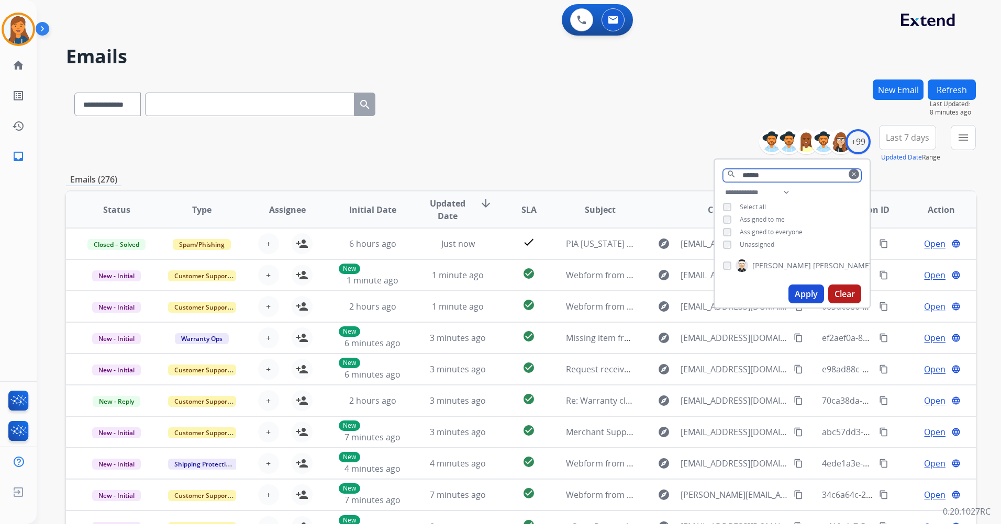
type input "******"
click at [721, 264] on div "[PERSON_NAME]" at bounding box center [791, 267] width 155 height 25
click at [850, 175] on mat-icon "clear" at bounding box center [853, 174] width 6 height 6
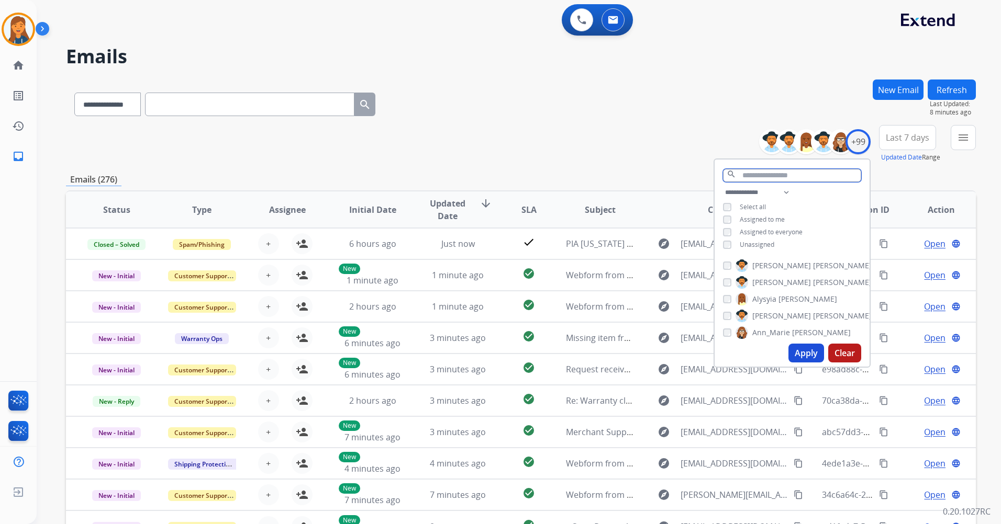
click at [814, 175] on input "text" at bounding box center [792, 175] width 138 height 13
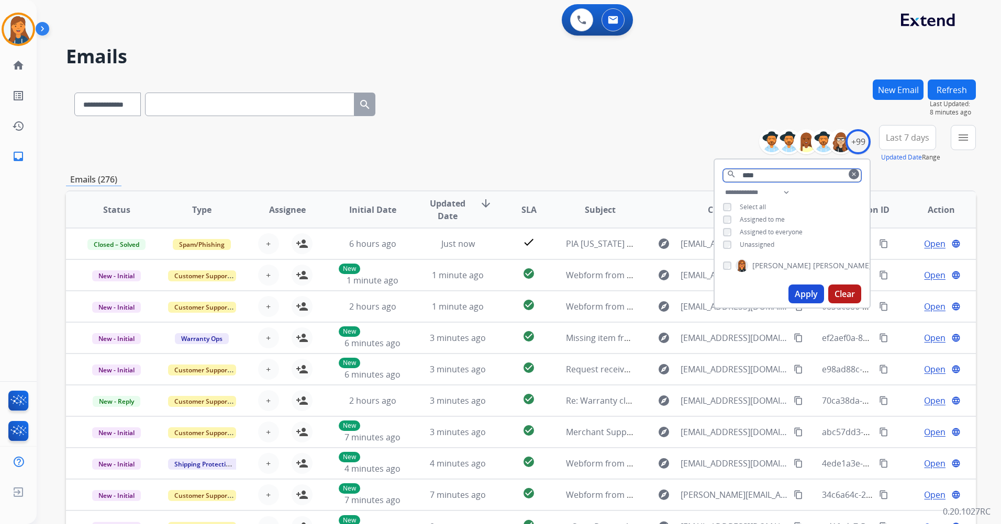
type input "****"
click at [851, 172] on mat-icon "clear" at bounding box center [853, 174] width 6 height 6
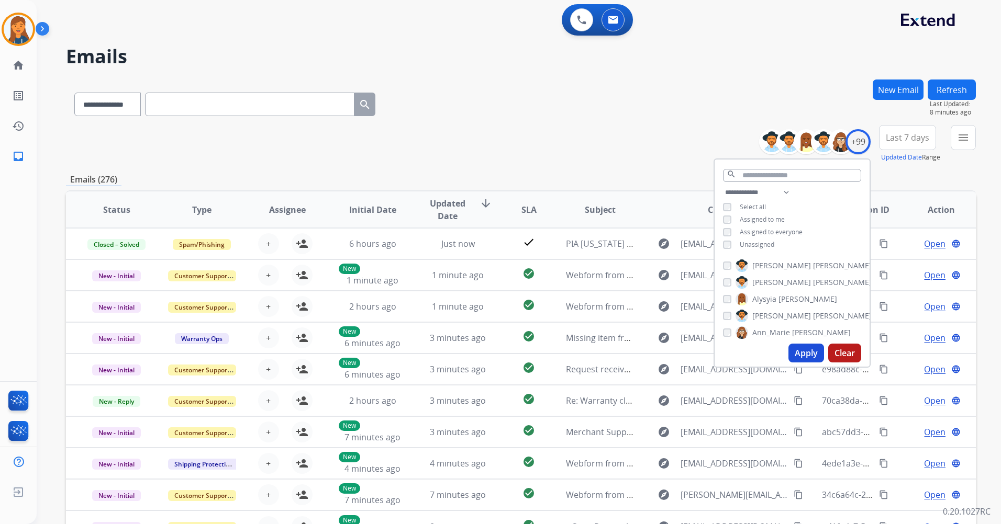
click at [791, 167] on div "search" at bounding box center [791, 173] width 155 height 27
click at [788, 178] on input "text" at bounding box center [792, 175] width 138 height 13
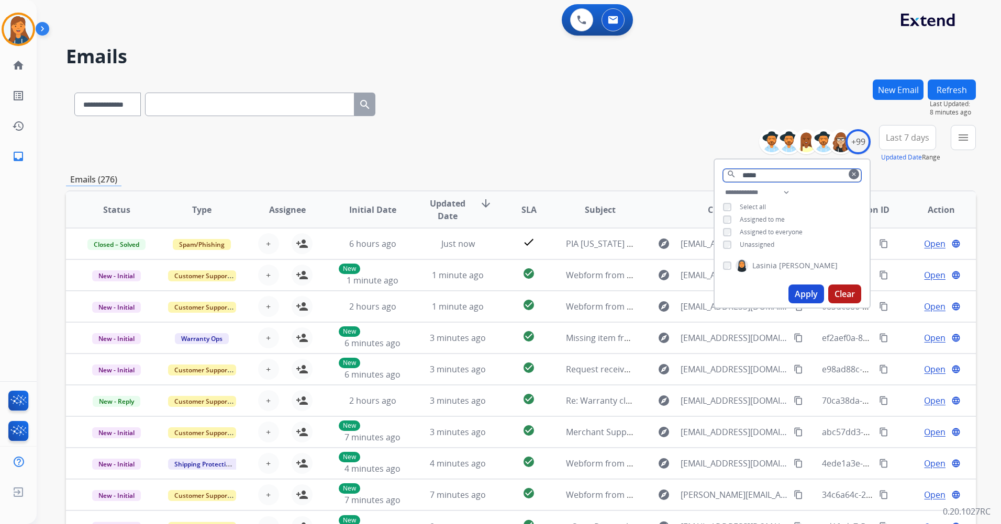
type input "*****"
click at [855, 173] on mat-icon "clear" at bounding box center [853, 174] width 6 height 6
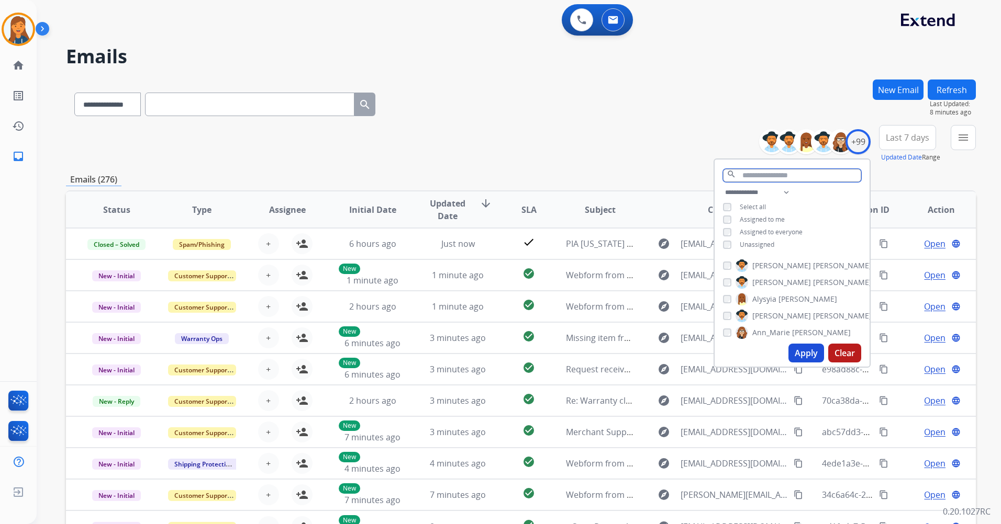
click at [803, 180] on input "text" at bounding box center [792, 175] width 138 height 13
type input "*"
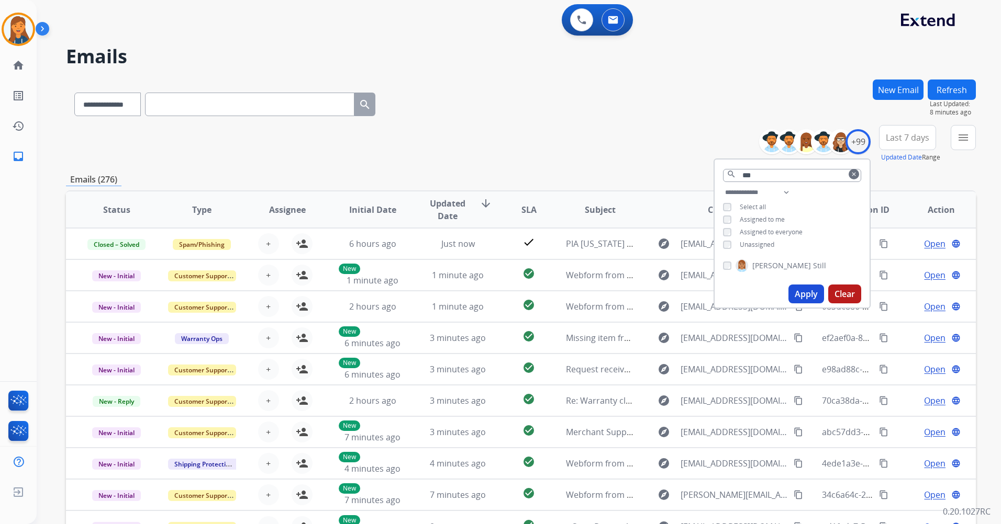
click at [729, 263] on div "[PERSON_NAME] Still" at bounding box center [774, 266] width 103 height 13
click at [769, 171] on input "***" at bounding box center [792, 175] width 138 height 13
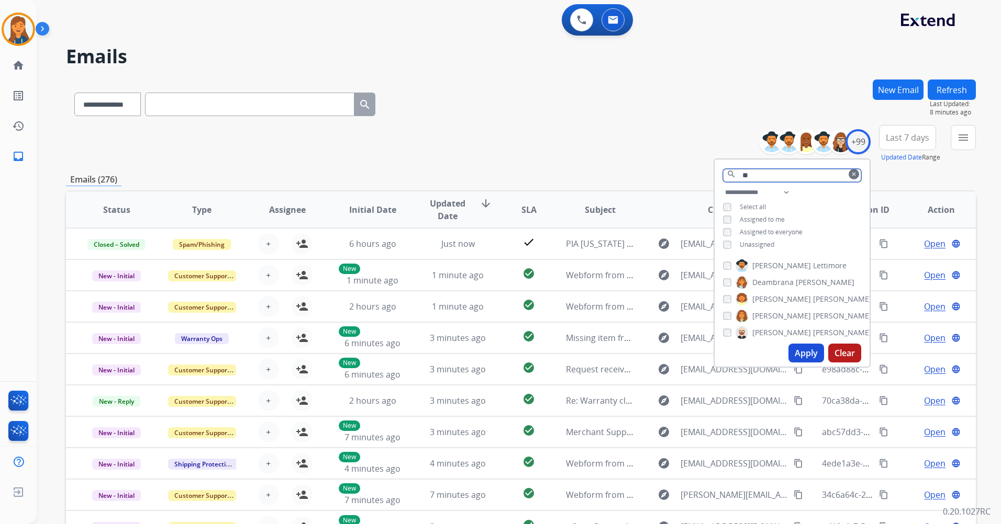
type input "*"
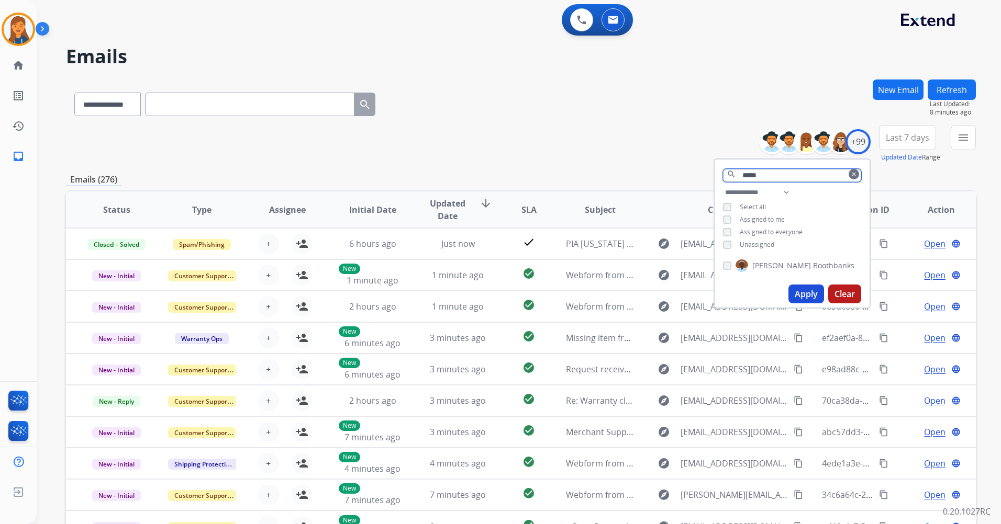
type input "*****"
click at [788, 296] on button "Apply" at bounding box center [806, 294] width 36 height 19
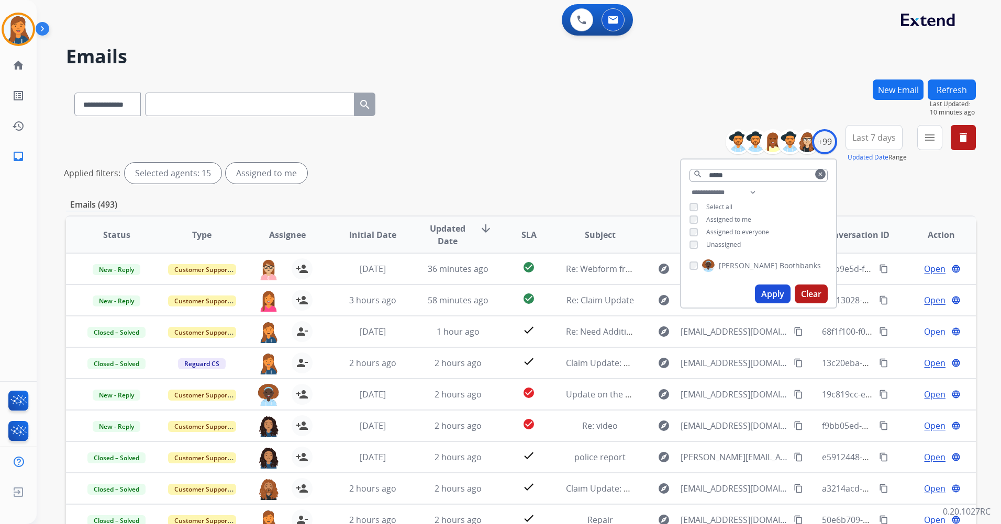
click at [764, 291] on button "Apply" at bounding box center [773, 294] width 36 height 19
click at [776, 294] on button "Apply" at bounding box center [773, 294] width 36 height 19
click at [918, 141] on button "menu Filters" at bounding box center [929, 137] width 25 height 25
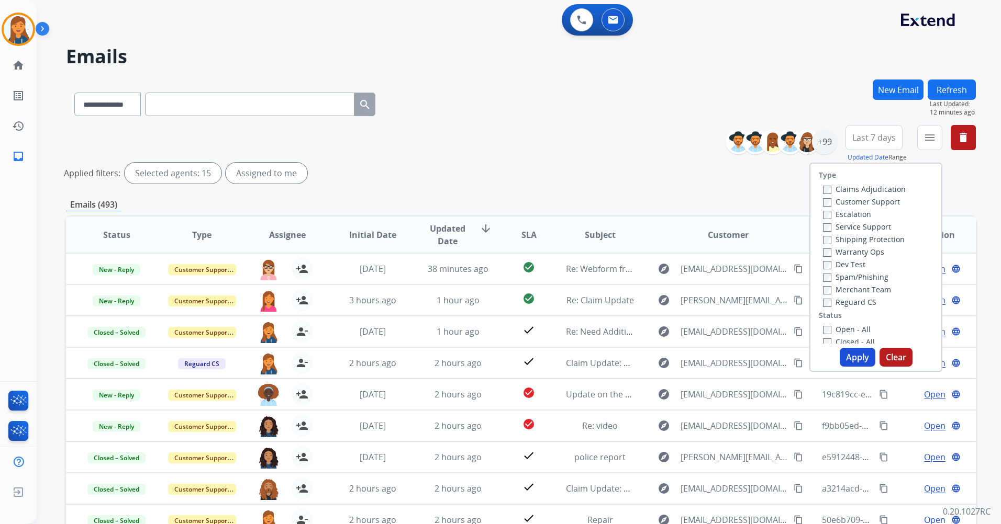
click at [840, 204] on label "Customer Support" at bounding box center [861, 202] width 77 height 10
click at [839, 240] on label "Shipping Protection" at bounding box center [864, 239] width 82 height 10
click at [845, 300] on label "Reguard CS" at bounding box center [849, 302] width 53 height 10
click at [854, 350] on button "Apply" at bounding box center [857, 357] width 36 height 19
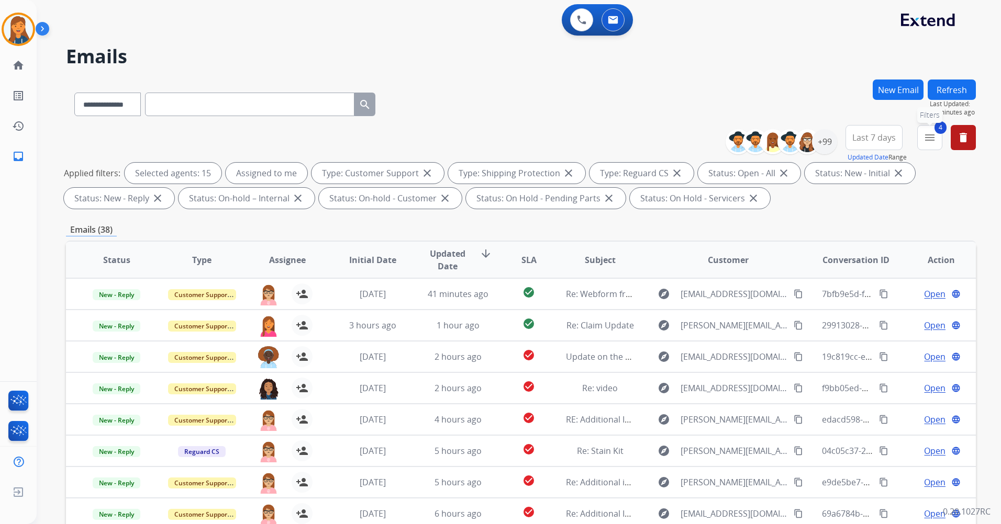
click at [929, 137] on mat-icon "menu" at bounding box center [929, 137] width 13 height 13
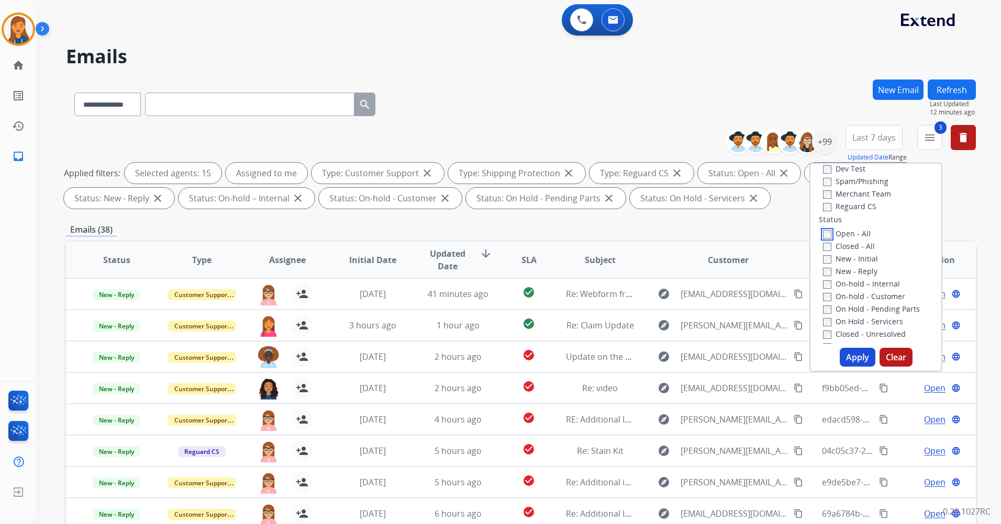
scroll to position [105, 0]
click at [847, 355] on button "Apply" at bounding box center [857, 357] width 36 height 19
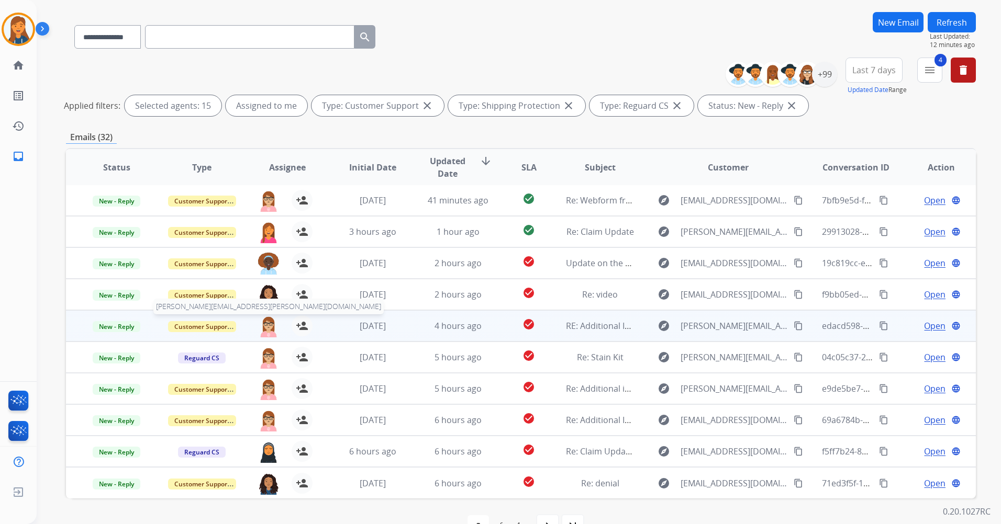
scroll to position [96, 0]
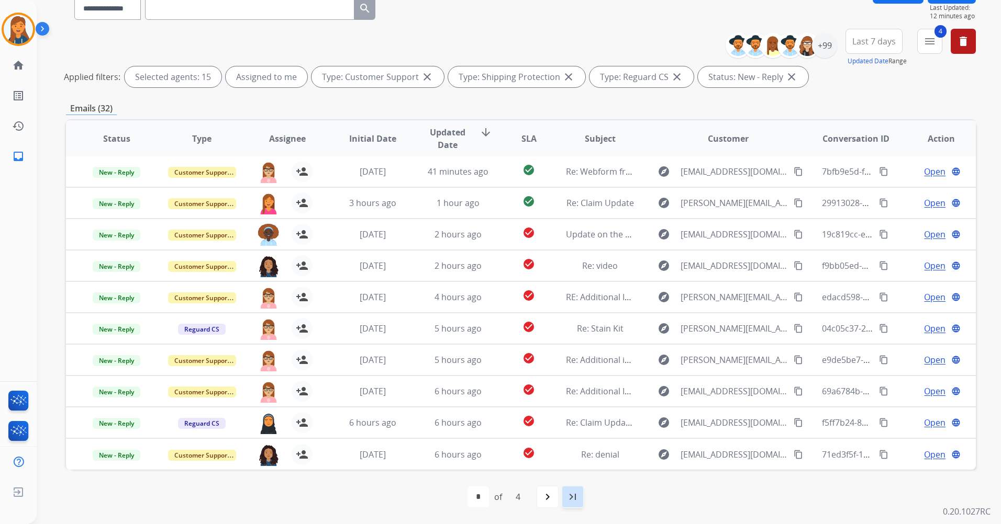
click at [575, 499] on mat-icon "last_page" at bounding box center [572, 497] width 13 height 13
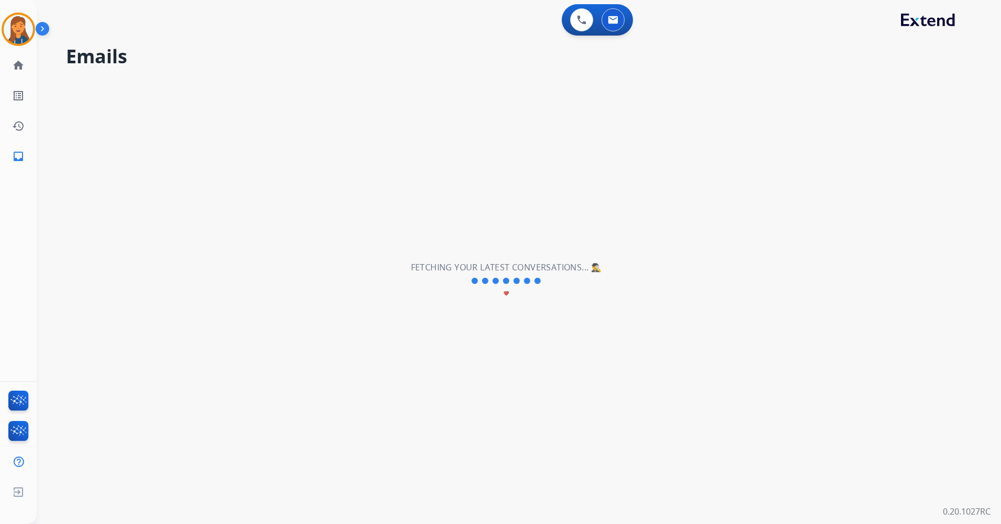
scroll to position [0, 0]
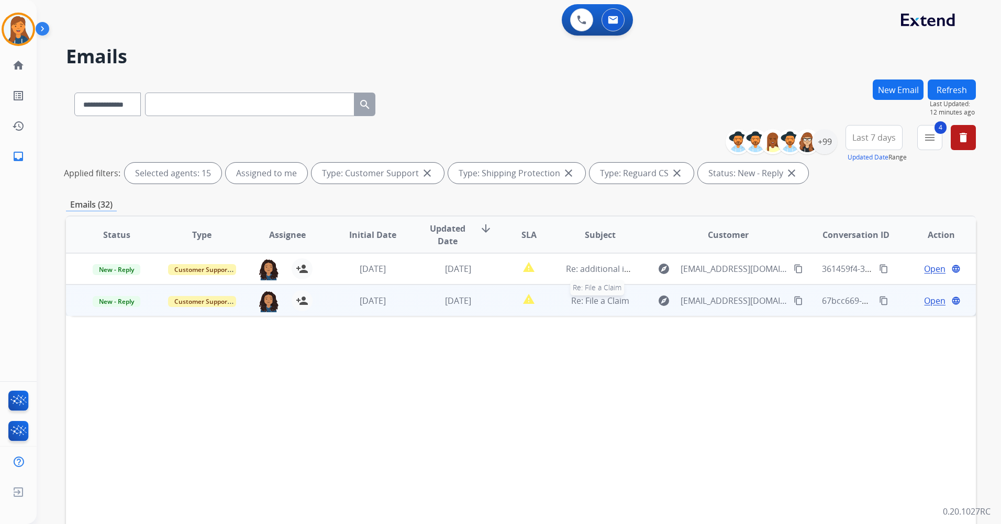
click at [586, 304] on span "Re: File a Claim" at bounding box center [600, 301] width 58 height 12
click at [586, 301] on span "Re: File a Claim" at bounding box center [600, 301] width 58 height 12
click at [589, 302] on span "Re: File a Claim" at bounding box center [600, 301] width 58 height 12
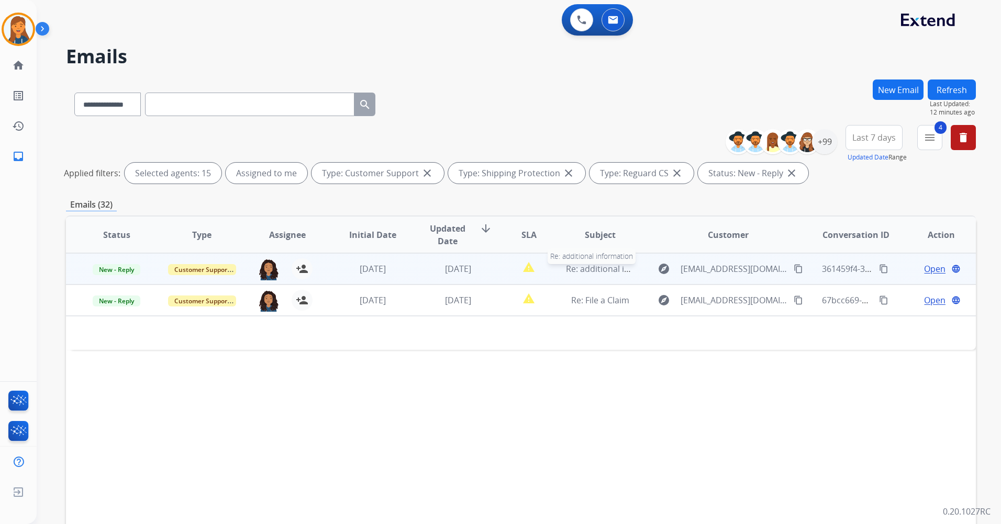
click at [583, 268] on span "Re: additional information" at bounding box center [617, 269] width 103 height 12
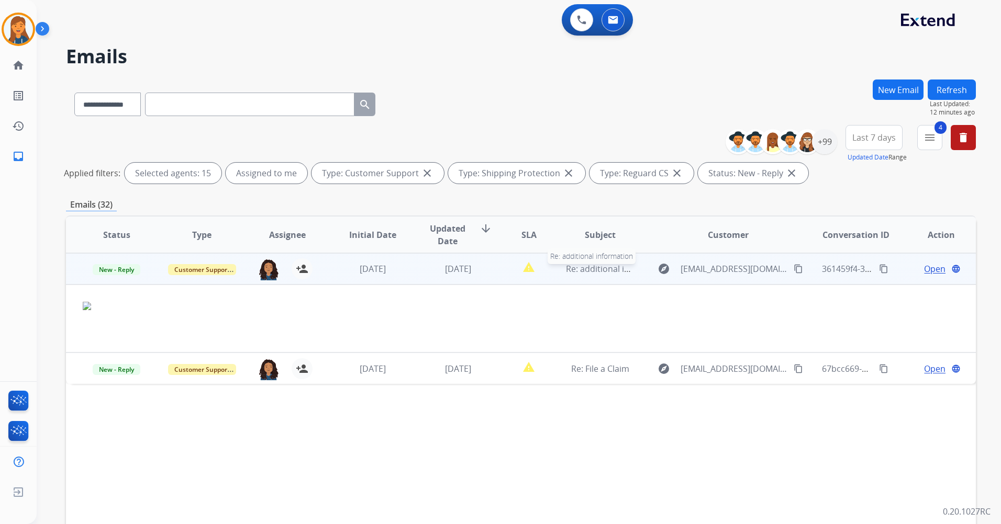
click at [612, 273] on span "Re: additional information" at bounding box center [617, 269] width 103 height 12
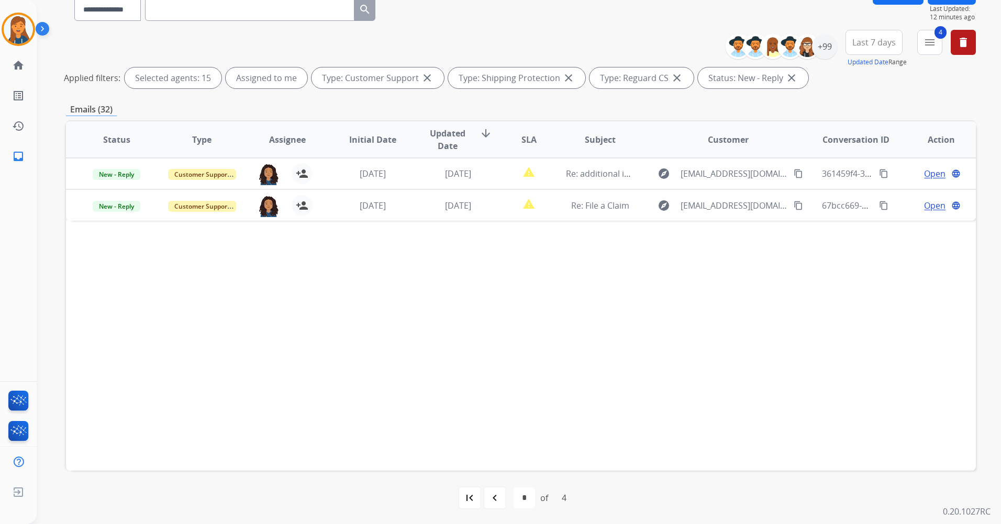
scroll to position [96, 0]
drag, startPoint x: 499, startPoint y: 509, endPoint x: 496, endPoint y: 501, distance: 8.3
click at [498, 508] on div "first_page navigate_before * * * * of 4 navigate_next last_page" at bounding box center [521, 497] width 910 height 54
click at [496, 501] on mat-icon "navigate_before" at bounding box center [494, 497] width 13 height 13
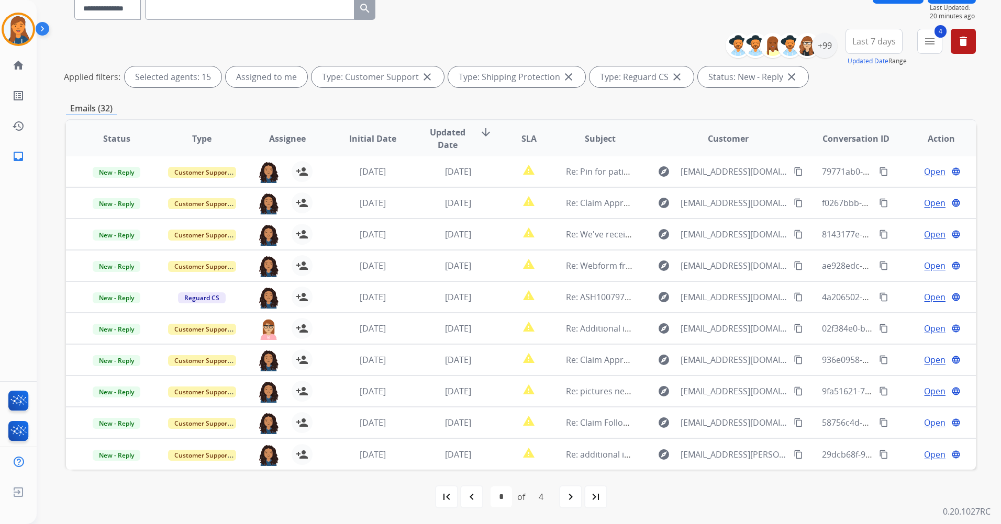
drag, startPoint x: 475, startPoint y: 497, endPoint x: 438, endPoint y: 472, distance: 44.4
click at [473, 495] on mat-icon "navigate_before" at bounding box center [471, 497] width 13 height 13
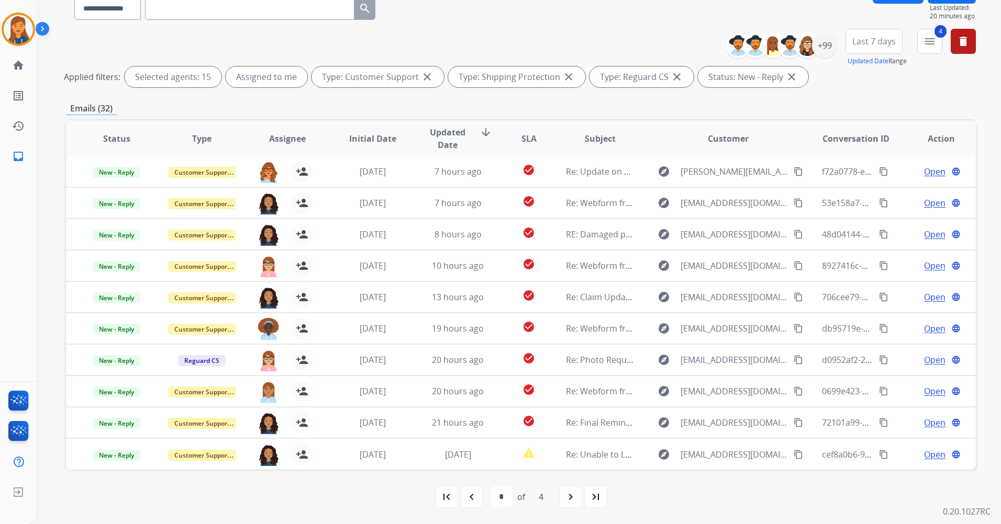
click at [481, 499] on div "navigate_before" at bounding box center [471, 497] width 23 height 23
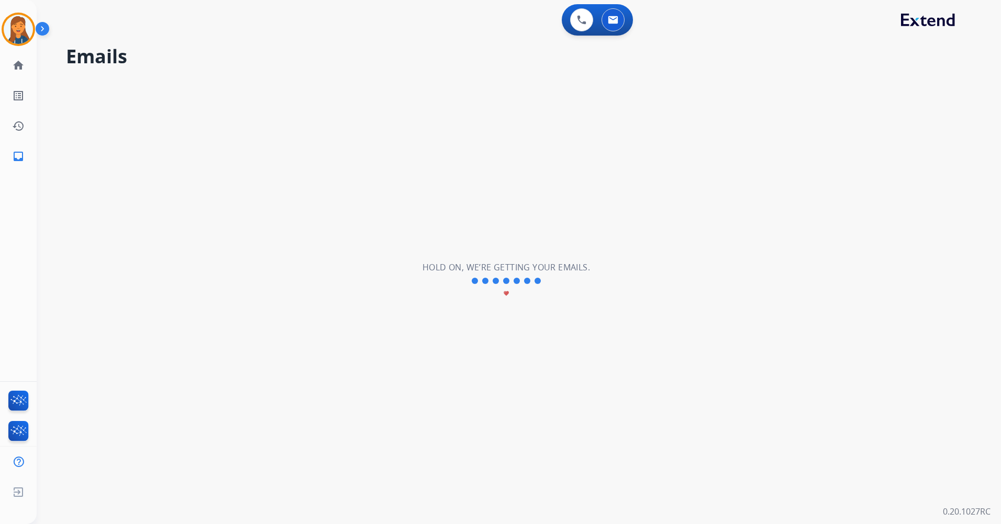
select select "*"
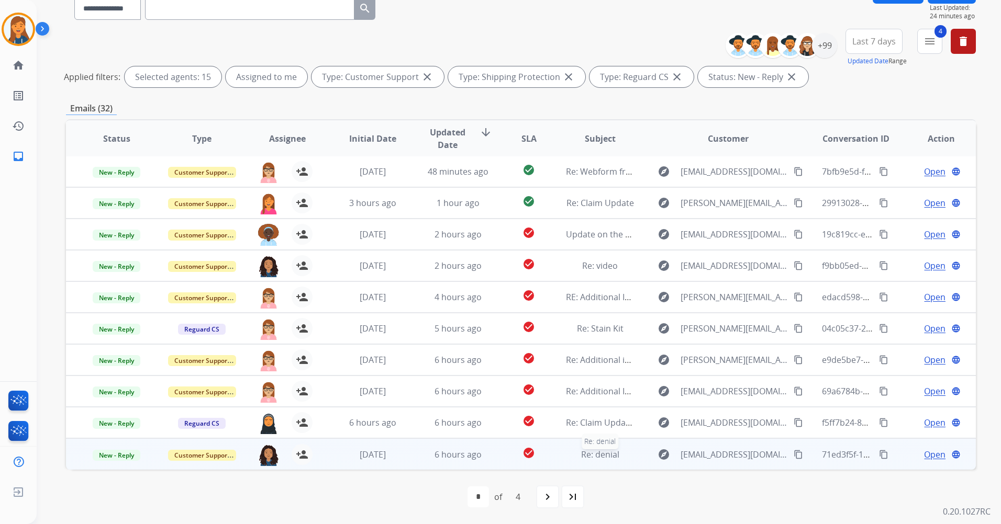
click at [605, 455] on span "Re: denial" at bounding box center [600, 455] width 38 height 12
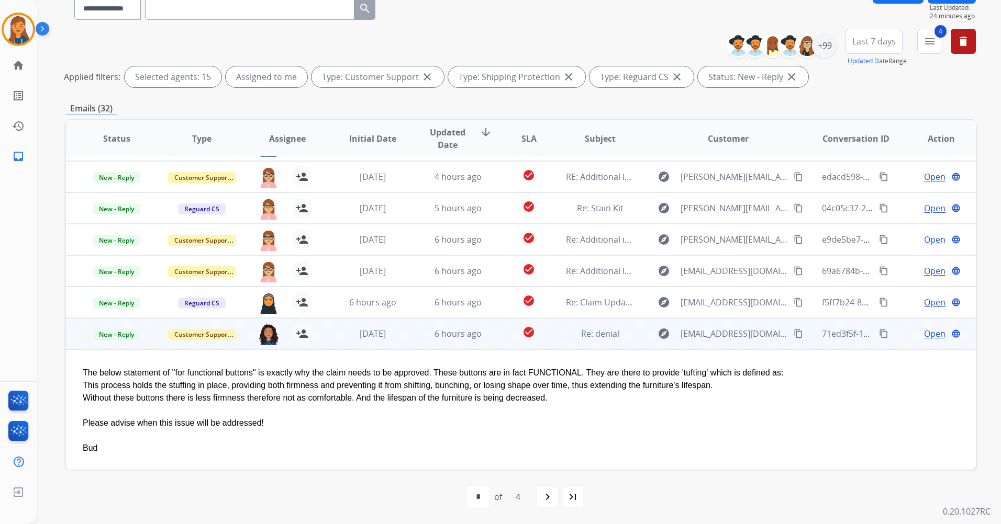
scroll to position [123, 0]
click at [924, 335] on span "Open" at bounding box center [934, 332] width 21 height 13
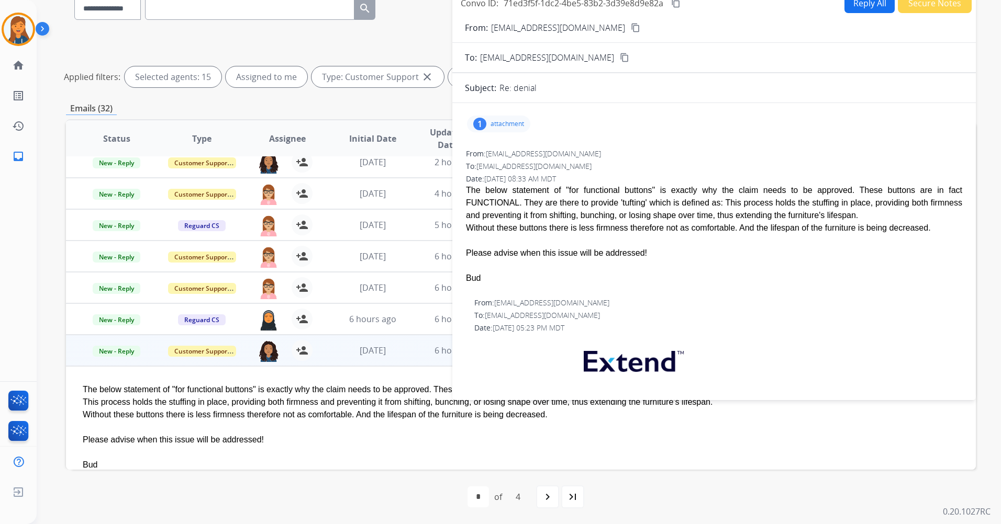
scroll to position [52, 0]
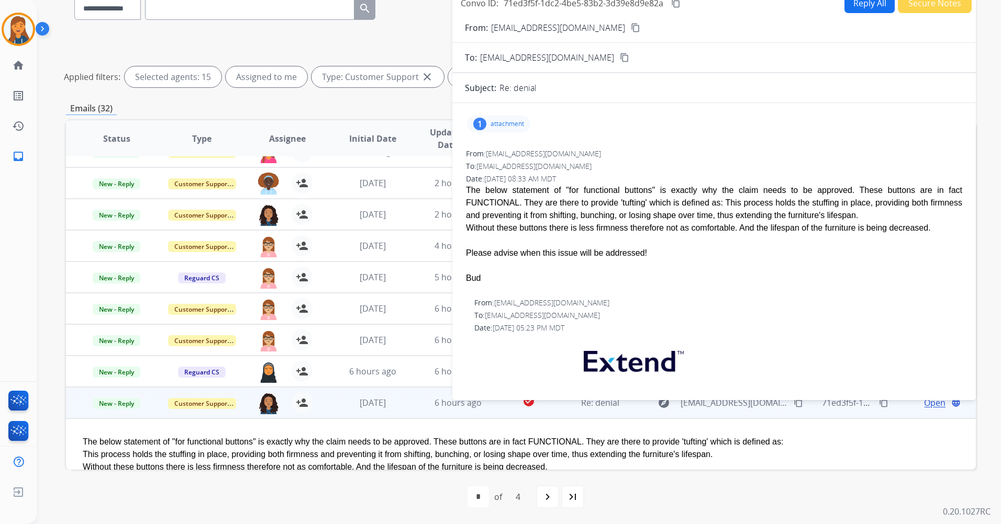
click at [879, 403] on mat-icon "content_copy" at bounding box center [883, 402] width 9 height 9
click at [42, 410] on div "**********" at bounding box center [506, 203] width 939 height 524
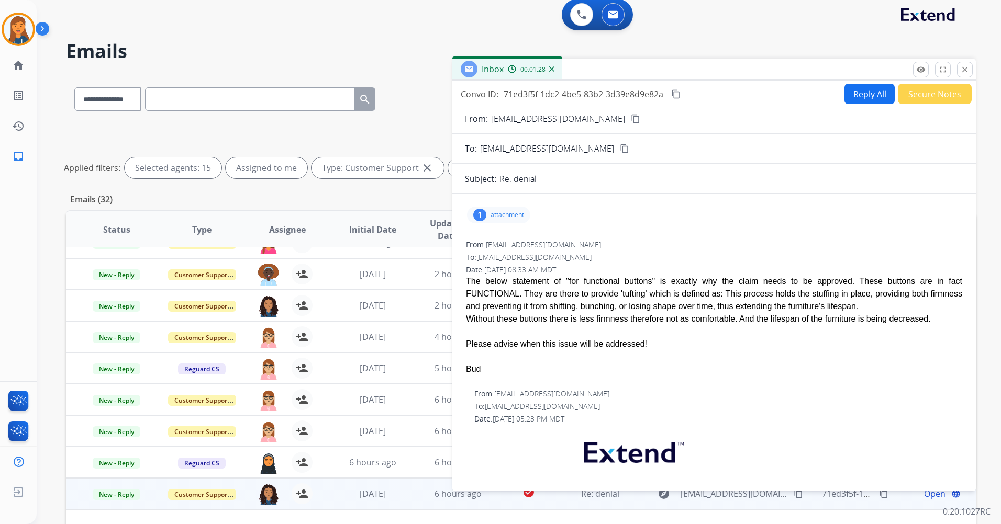
scroll to position [0, 0]
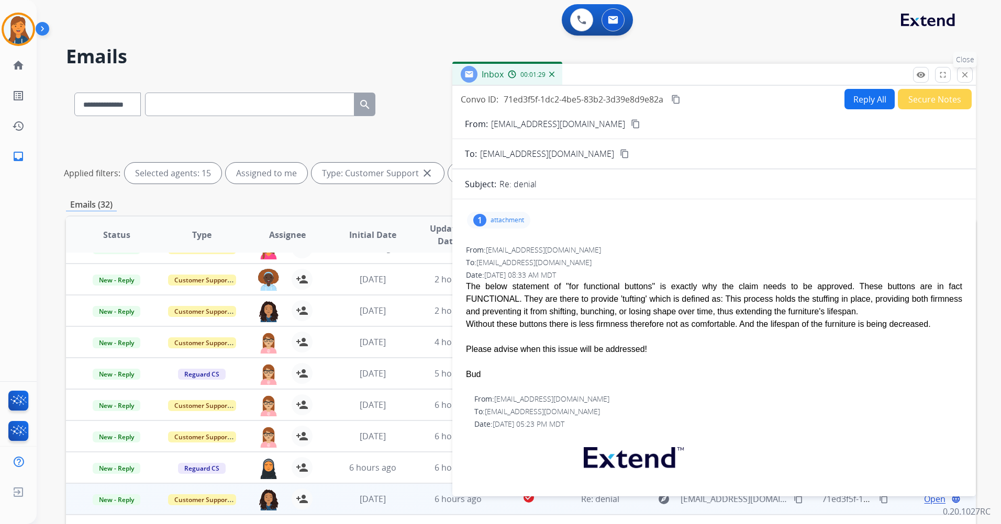
click at [961, 77] on mat-icon "close" at bounding box center [964, 74] width 9 height 9
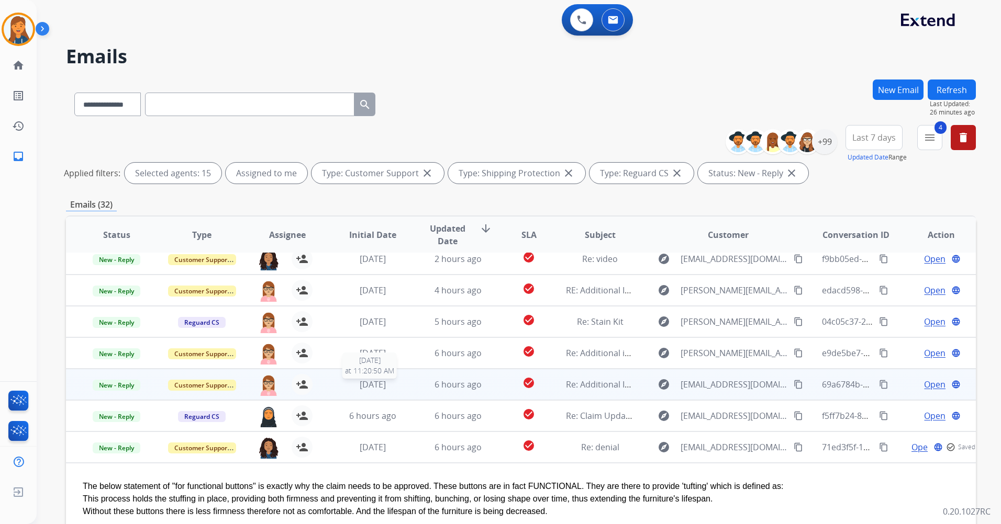
scroll to position [105, 0]
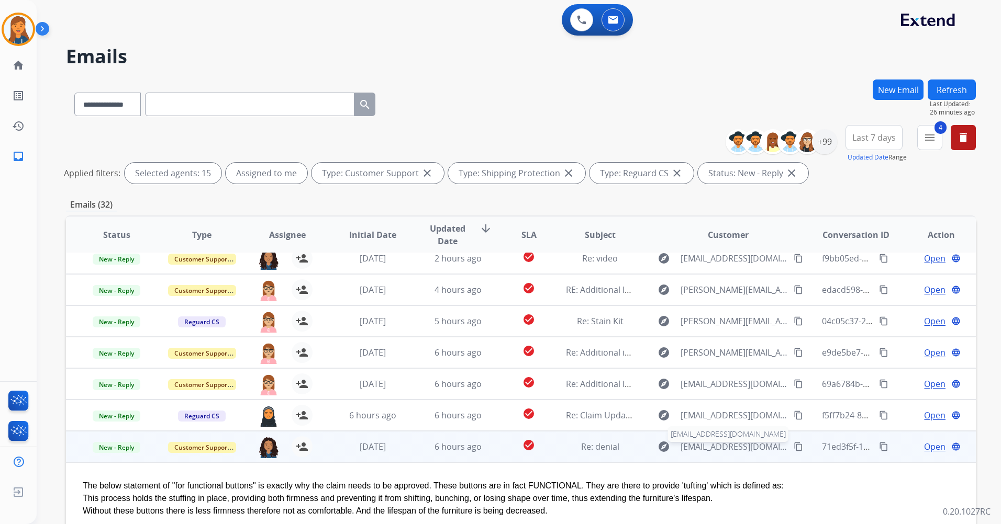
click at [702, 448] on span "[EMAIL_ADDRESS][DOMAIN_NAME]" at bounding box center [733, 447] width 107 height 13
type input "**********"
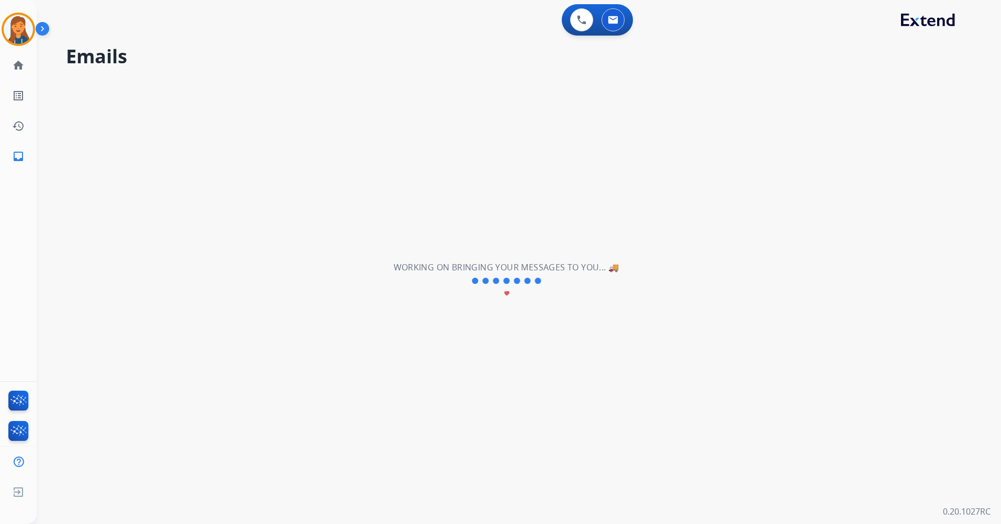
scroll to position [2, 0]
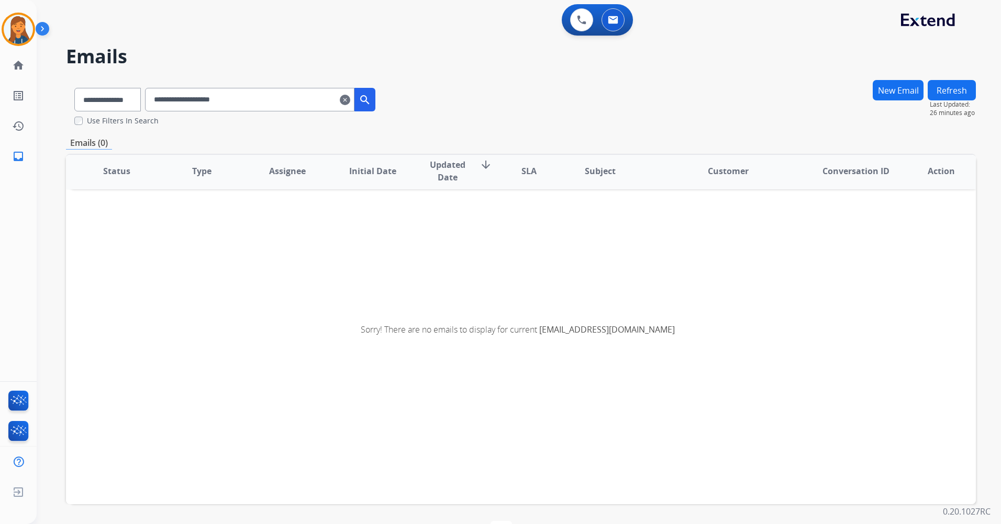
click at [350, 103] on mat-icon "clear" at bounding box center [345, 100] width 10 height 13
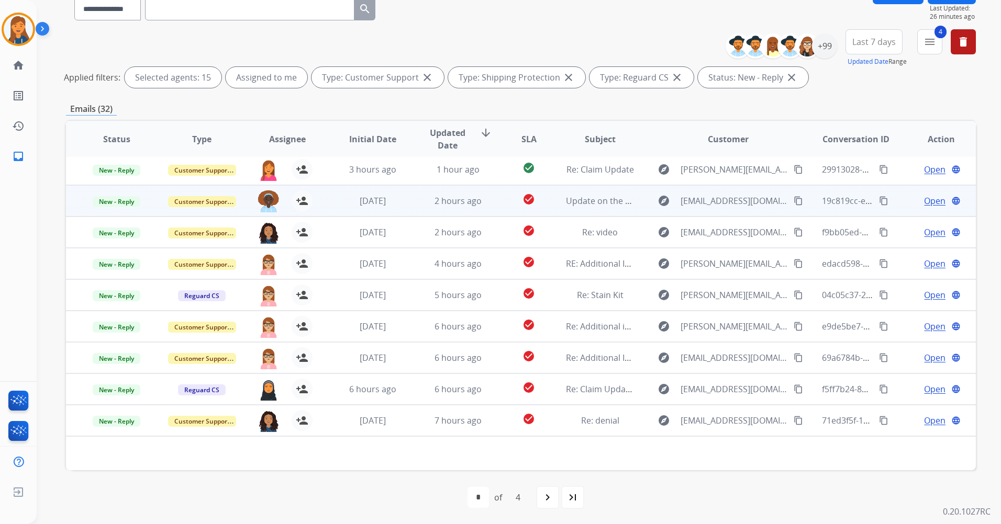
scroll to position [96, 0]
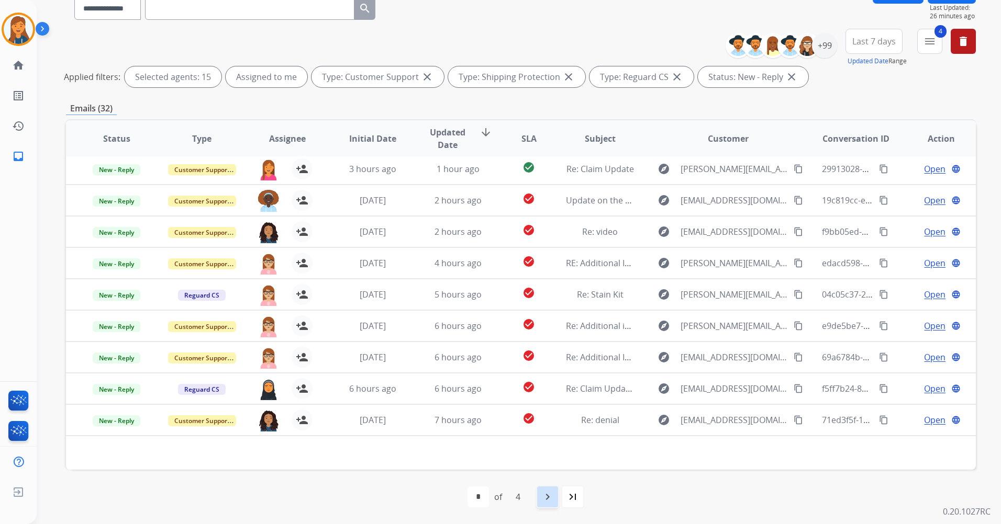
click at [547, 496] on mat-icon "navigate_next" at bounding box center [547, 497] width 13 height 13
select select "*"
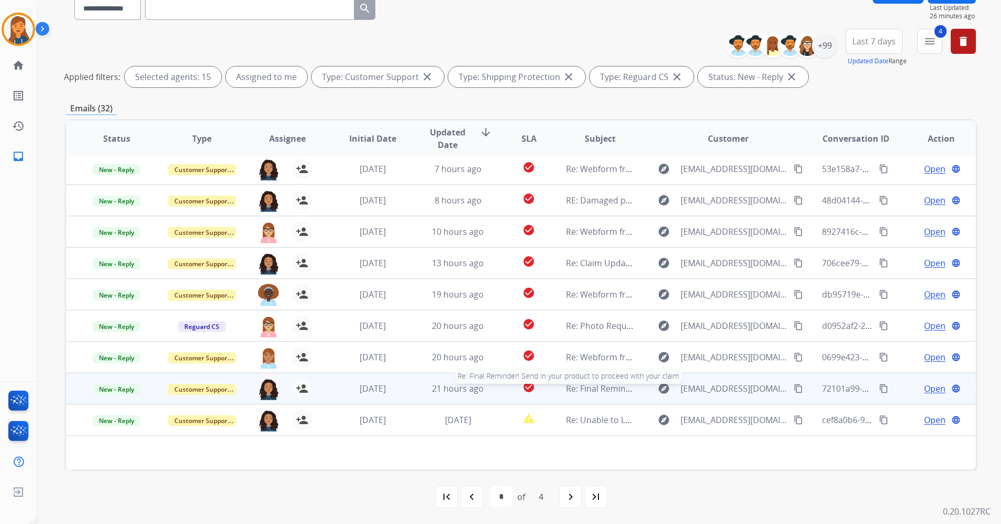
click at [588, 389] on span "Re: Final Reminder! Send in your product to proceed with your claim" at bounding box center [700, 389] width 269 height 12
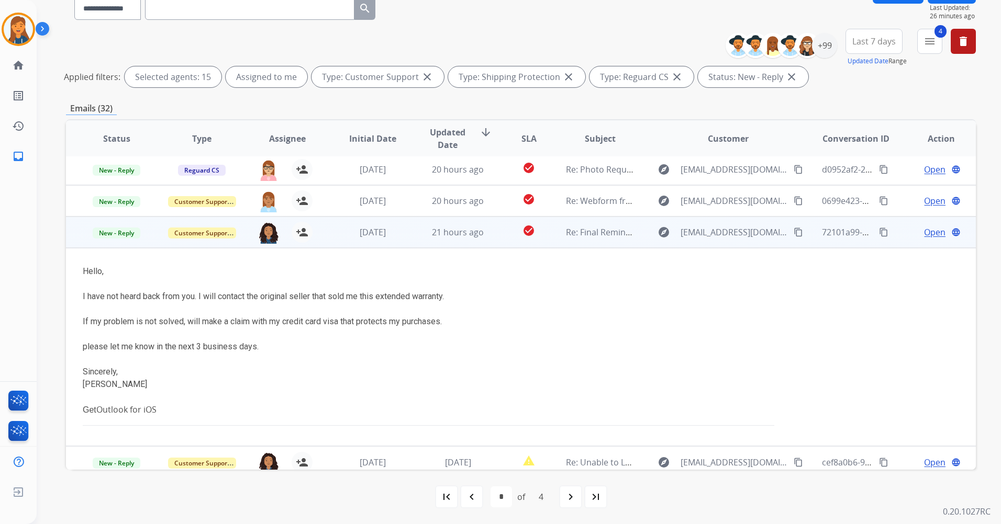
scroll to position [199, 0]
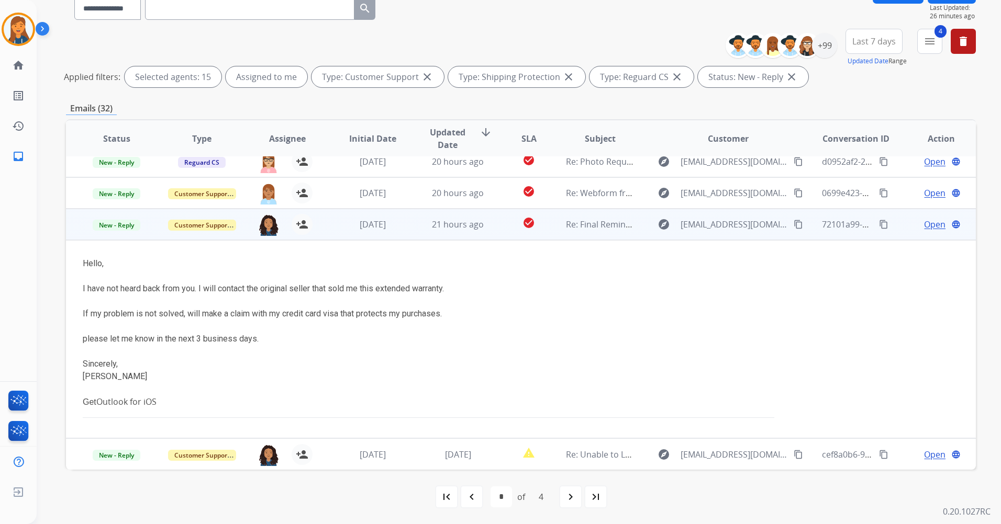
click at [793, 227] on mat-icon "content_copy" at bounding box center [797, 224] width 9 height 9
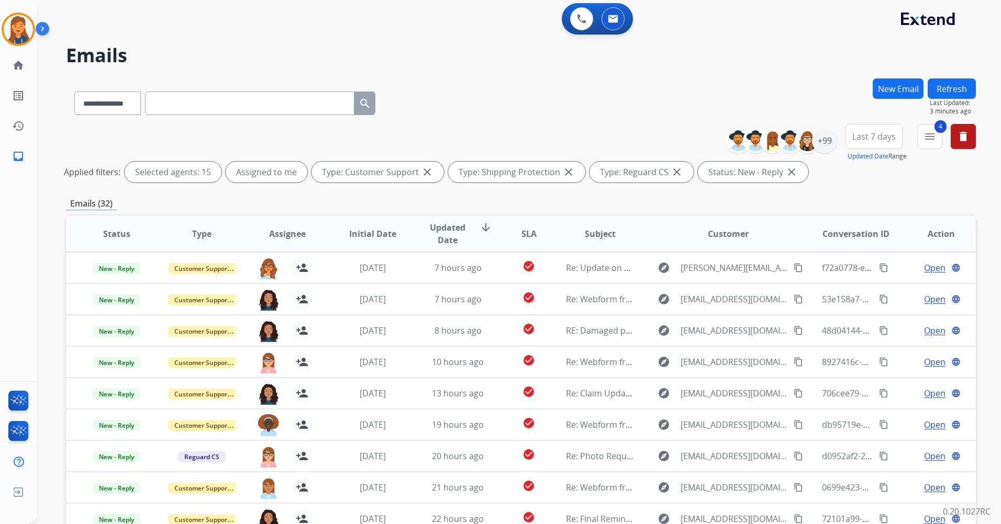
scroll to position [0, 0]
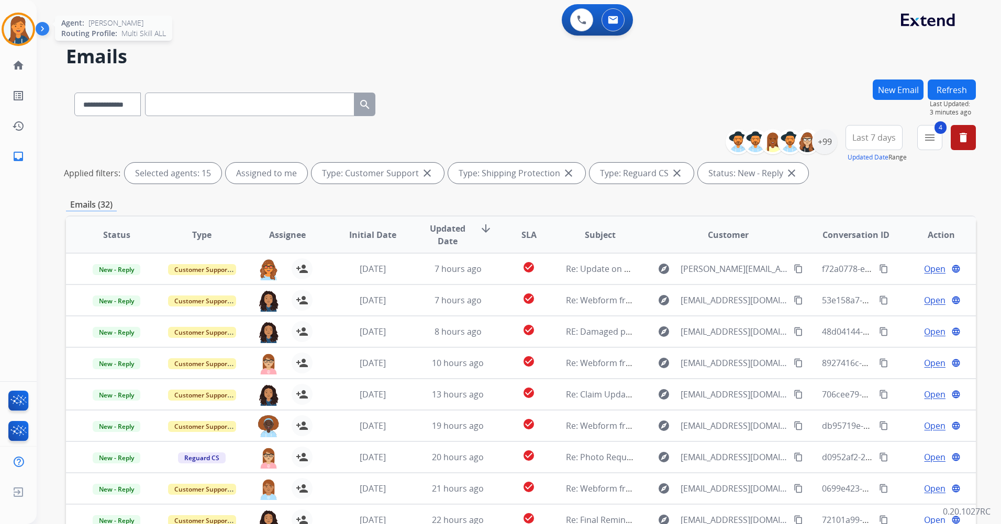
click at [13, 16] on img at bounding box center [18, 29] width 29 height 29
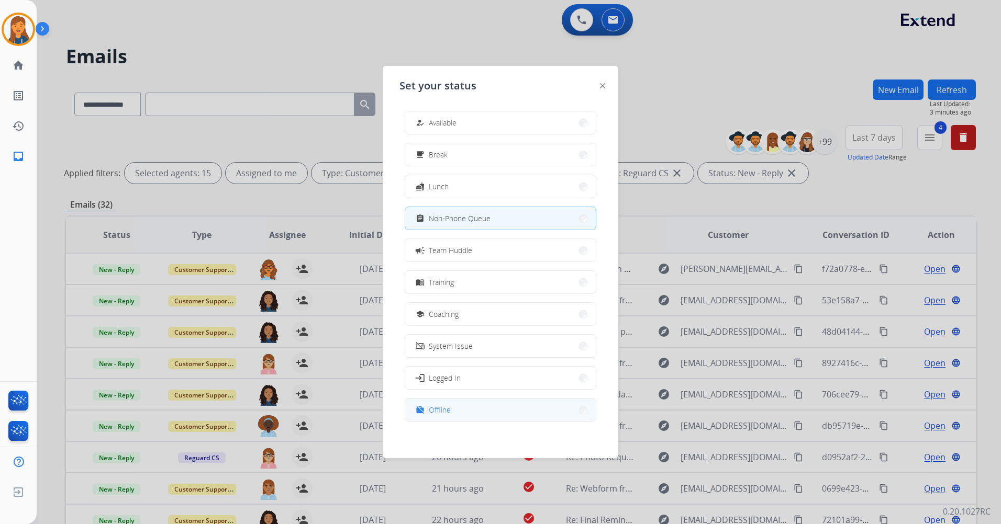
scroll to position [3, 0]
click at [421, 407] on mat-icon "work_off" at bounding box center [420, 406] width 9 height 9
